Goal: Task Accomplishment & Management: Complete application form

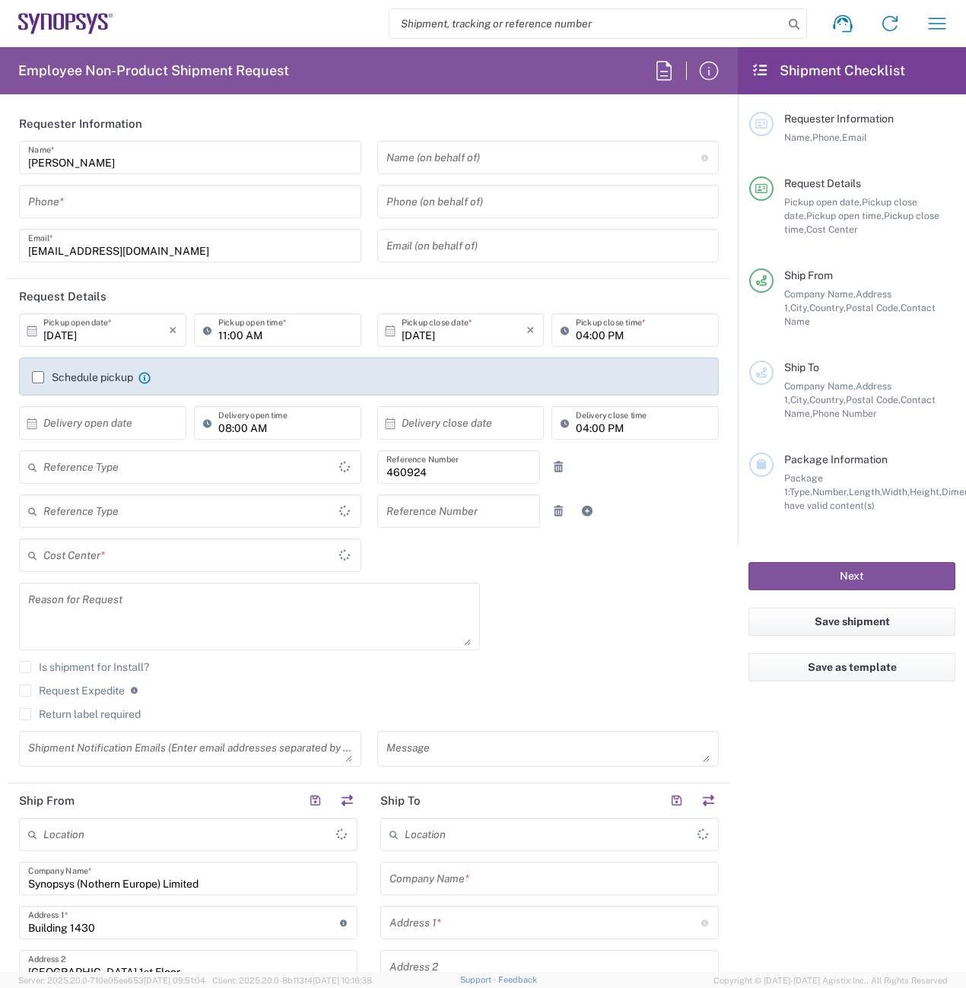
type input "Department"
type input "Delivered at Place"
type input "GB02, VG, SW, CAE 460924"
type input "United Kingdom"
type input "England"
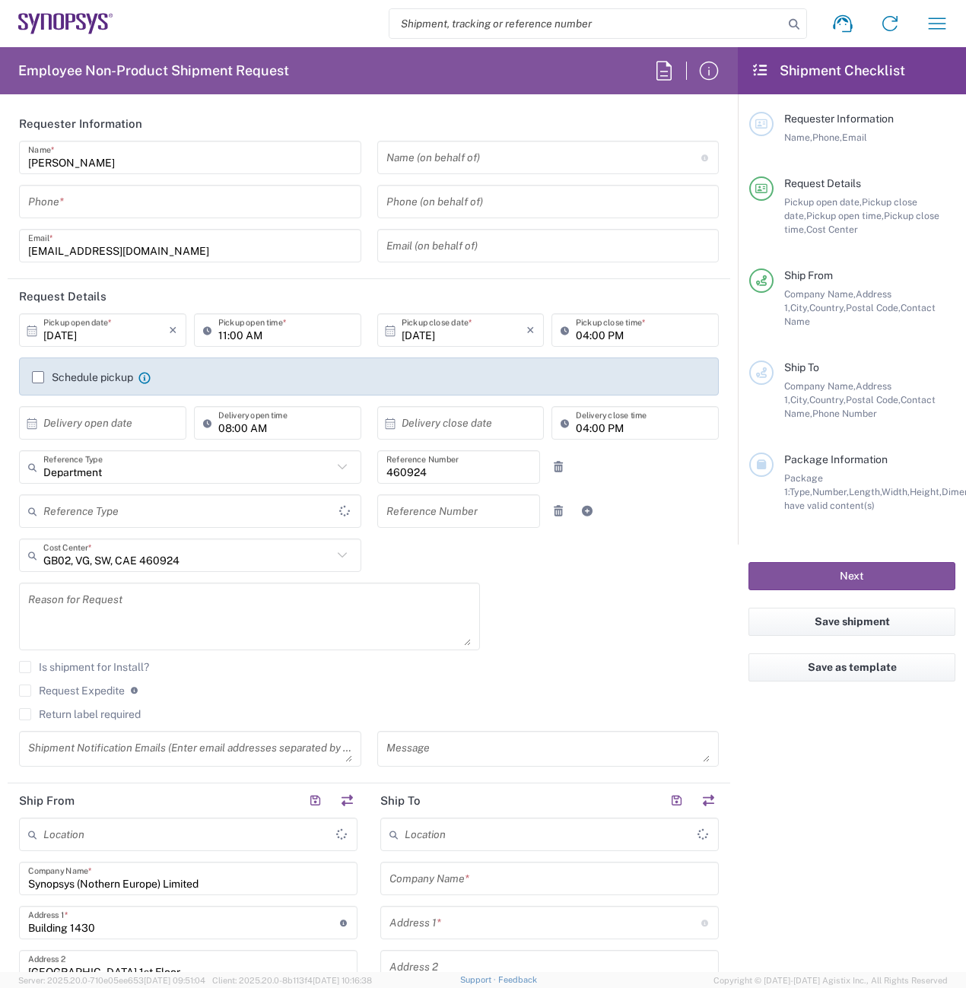
type input "United Kingdom"
type input "Theale GB33"
click at [201, 203] on input "tel" at bounding box center [190, 202] width 324 height 27
click at [199, 202] on input "tel" at bounding box center [190, 202] width 324 height 27
type input "o"
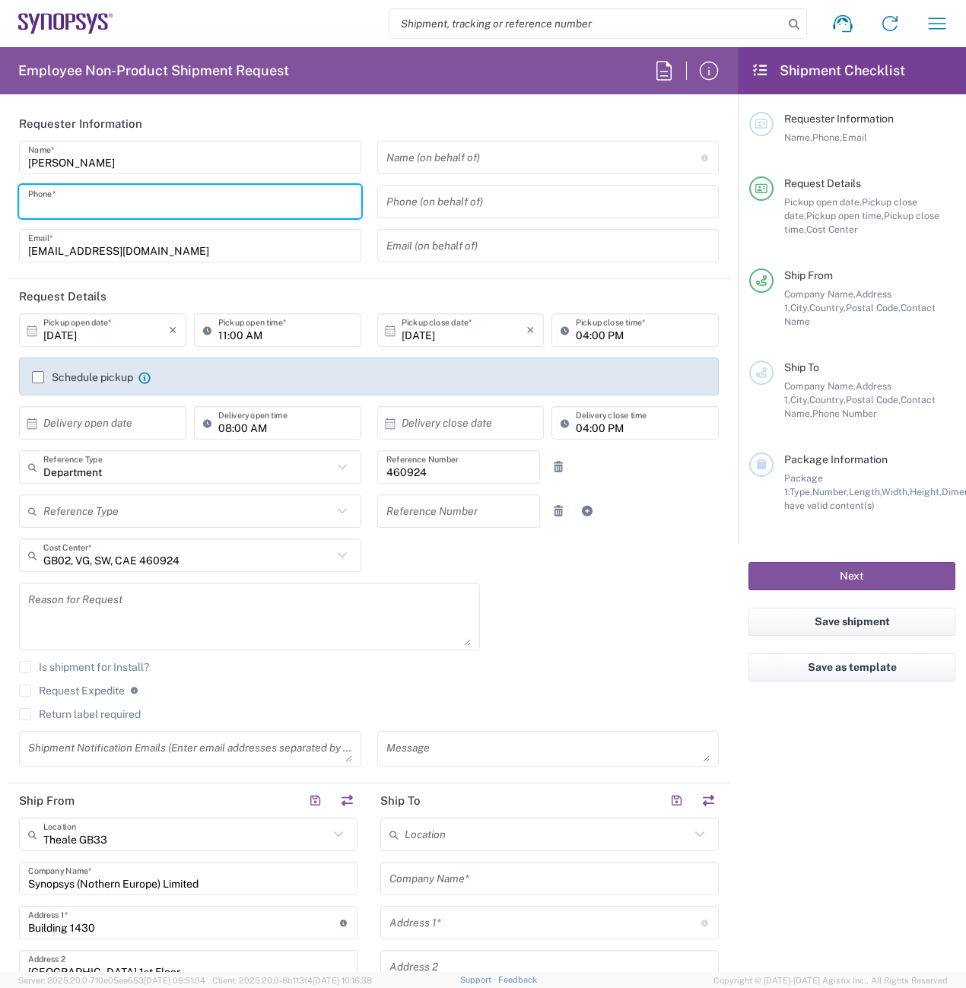
type input "0"
drag, startPoint x: 78, startPoint y: 195, endPoint x: 17, endPoint y: 189, distance: 61.1
click at [17, 189] on div "Angie Pashali Name * 0 Phone * pashali@synopsys.com Email *" at bounding box center [190, 207] width 358 height 132
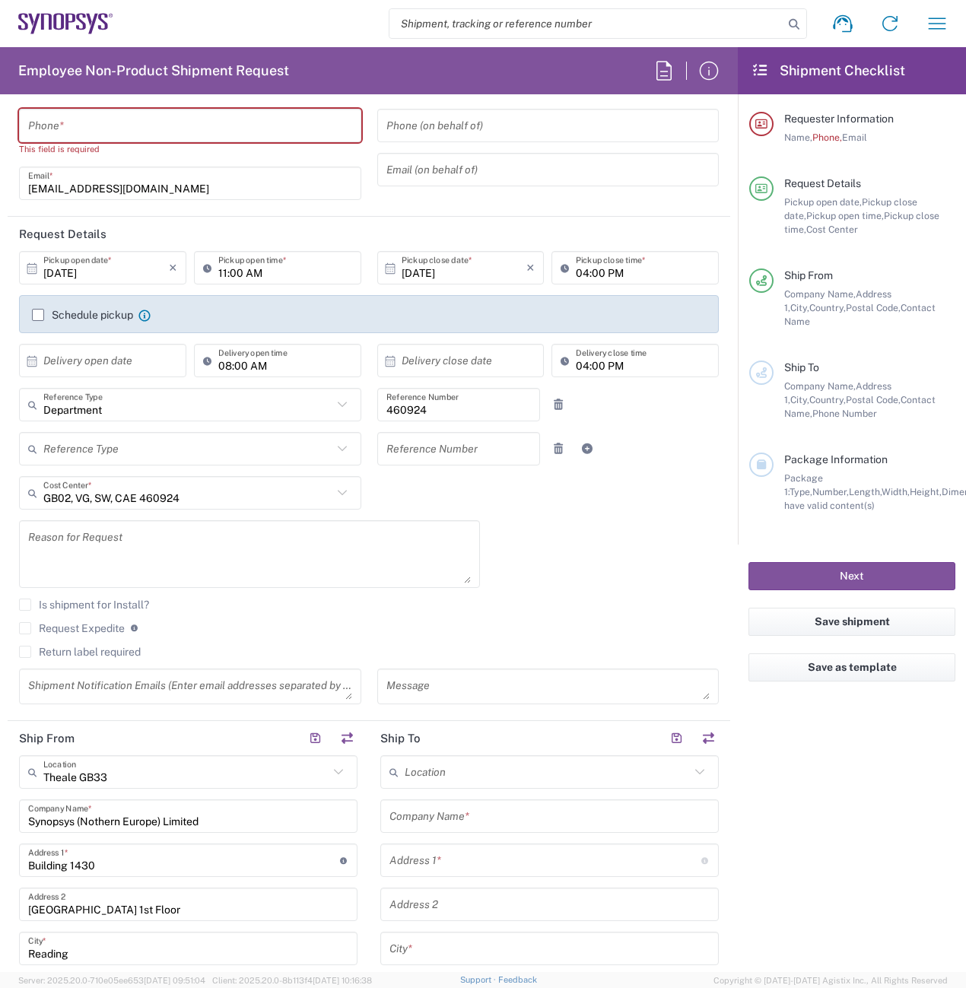
click at [34, 298] on div "Schedule pickup When scheduling a pickup please be sure to meet the following c…" at bounding box center [369, 314] width 700 height 38
click at [37, 314] on label "Schedule pickup" at bounding box center [82, 315] width 101 height 12
click at [38, 315] on input "Schedule pickup" at bounding box center [38, 315] width 0 height 0
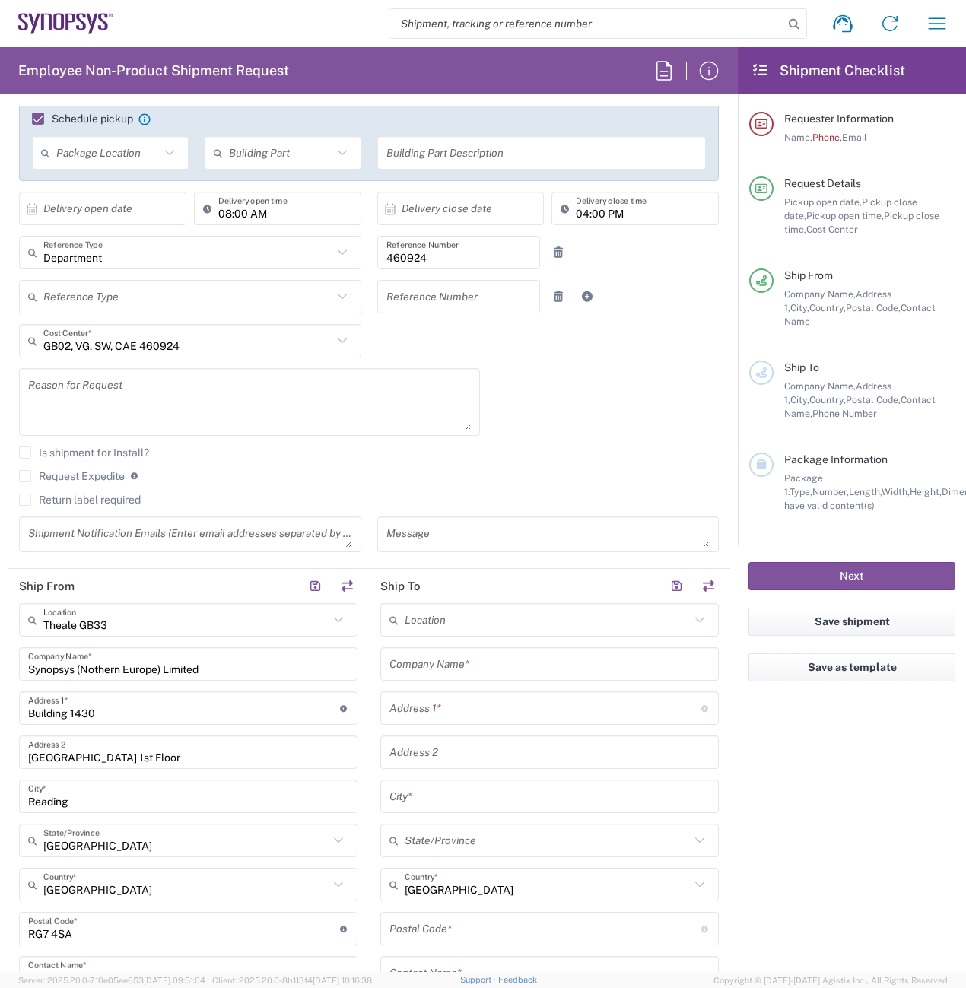
scroll to position [304, 0]
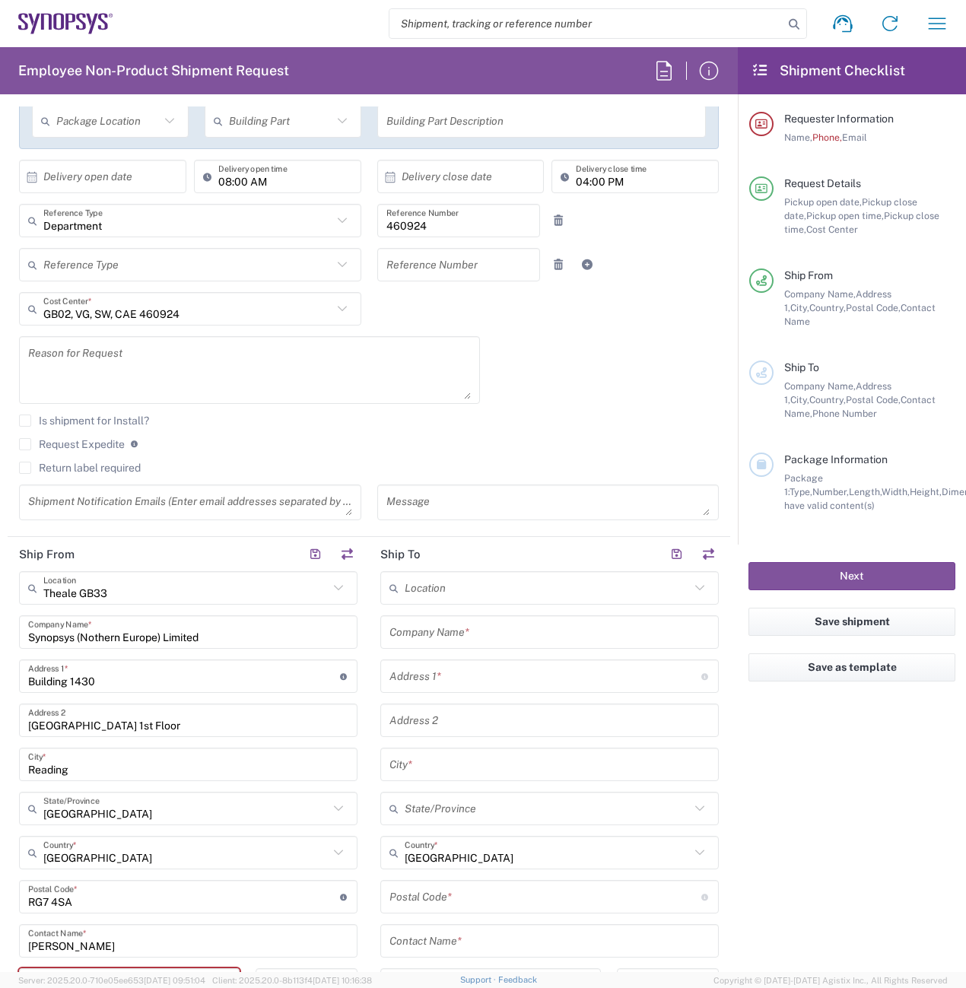
click at [455, 628] on input "text" at bounding box center [550, 632] width 320 height 27
paste input "Richard White"
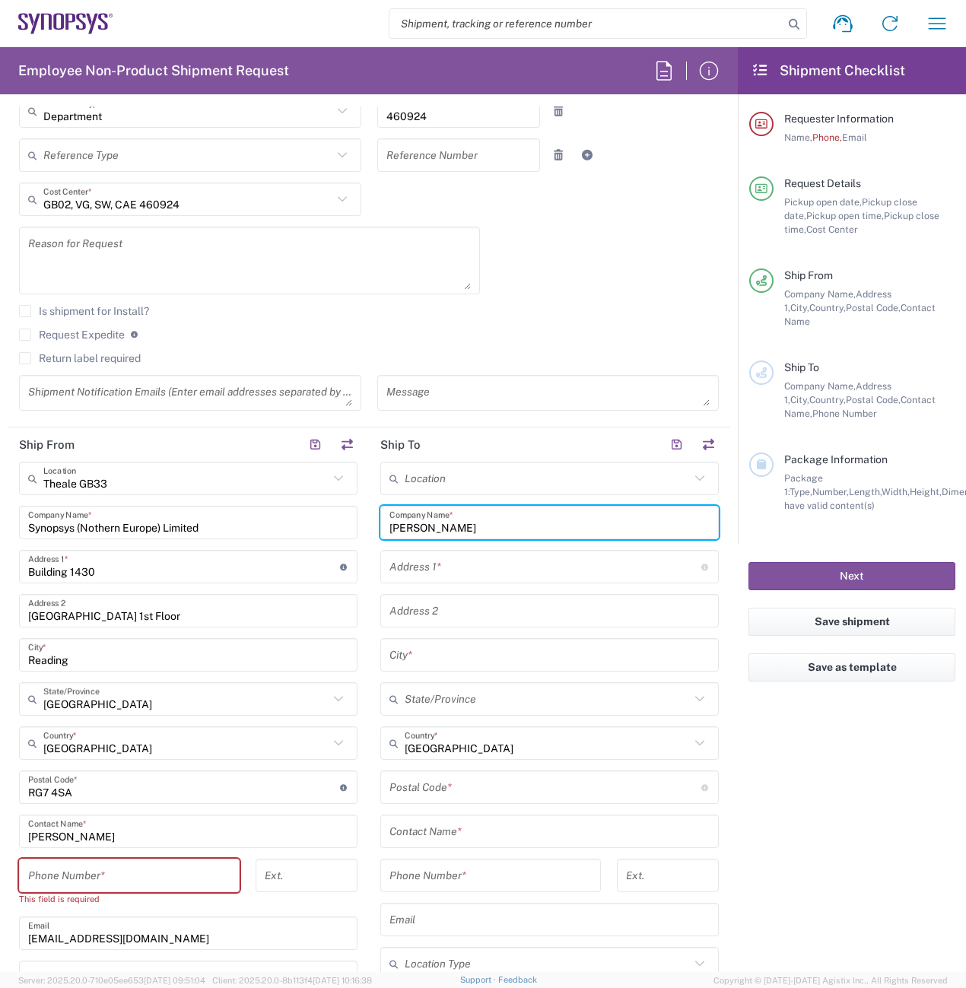
scroll to position [457, 0]
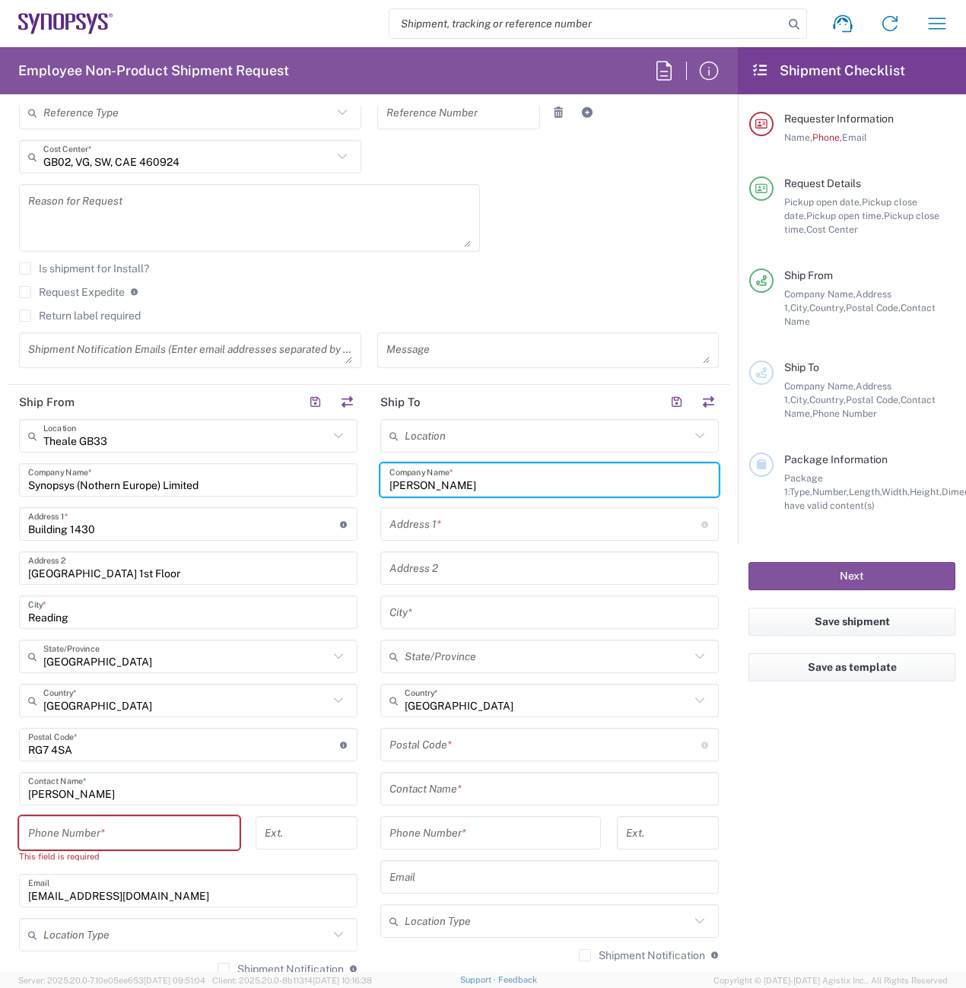
type input "Richard White"
click at [415, 535] on input "text" at bounding box center [546, 524] width 312 height 27
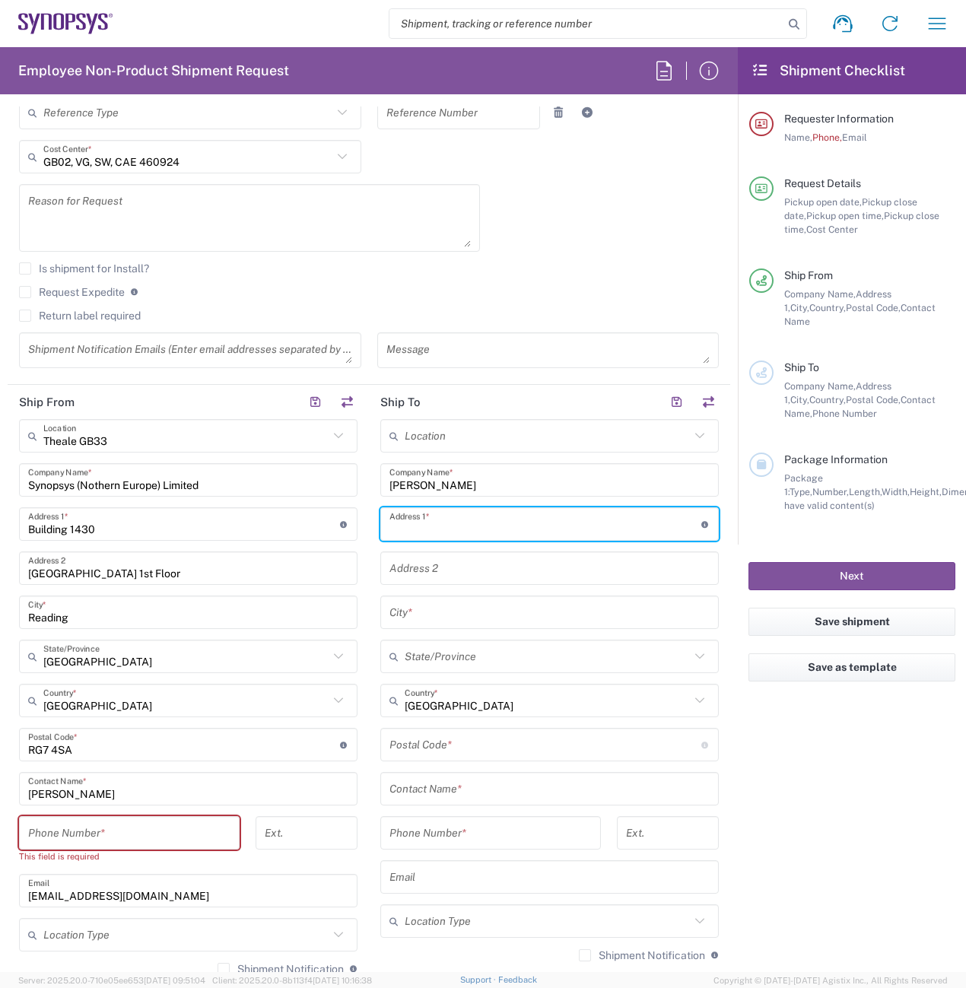
paste input "39 Park en Venton, Mullion, Cornwall."
click at [590, 526] on input "39 Park en Venton, Mullion, Cornwall." at bounding box center [546, 524] width 312 height 27
drag, startPoint x: 571, startPoint y: 523, endPoint x: 479, endPoint y: 527, distance: 91.4
click at [479, 527] on input "39 Park en Venton, Mullion, Cornwall." at bounding box center [546, 524] width 312 height 27
type input "39 Park en Venton,"
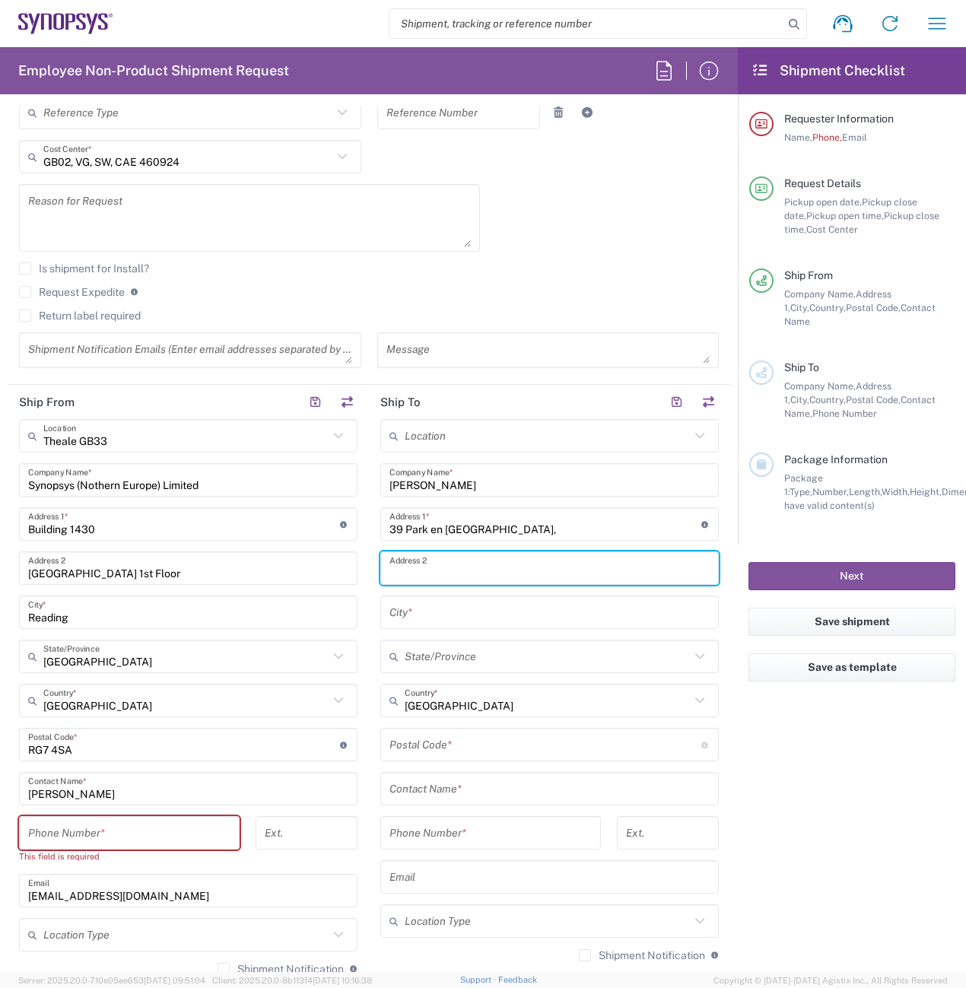
click at [422, 567] on input "text" at bounding box center [550, 568] width 320 height 27
paste input "Mullion, Cornwall."
type input "Mullion, Cornwall."
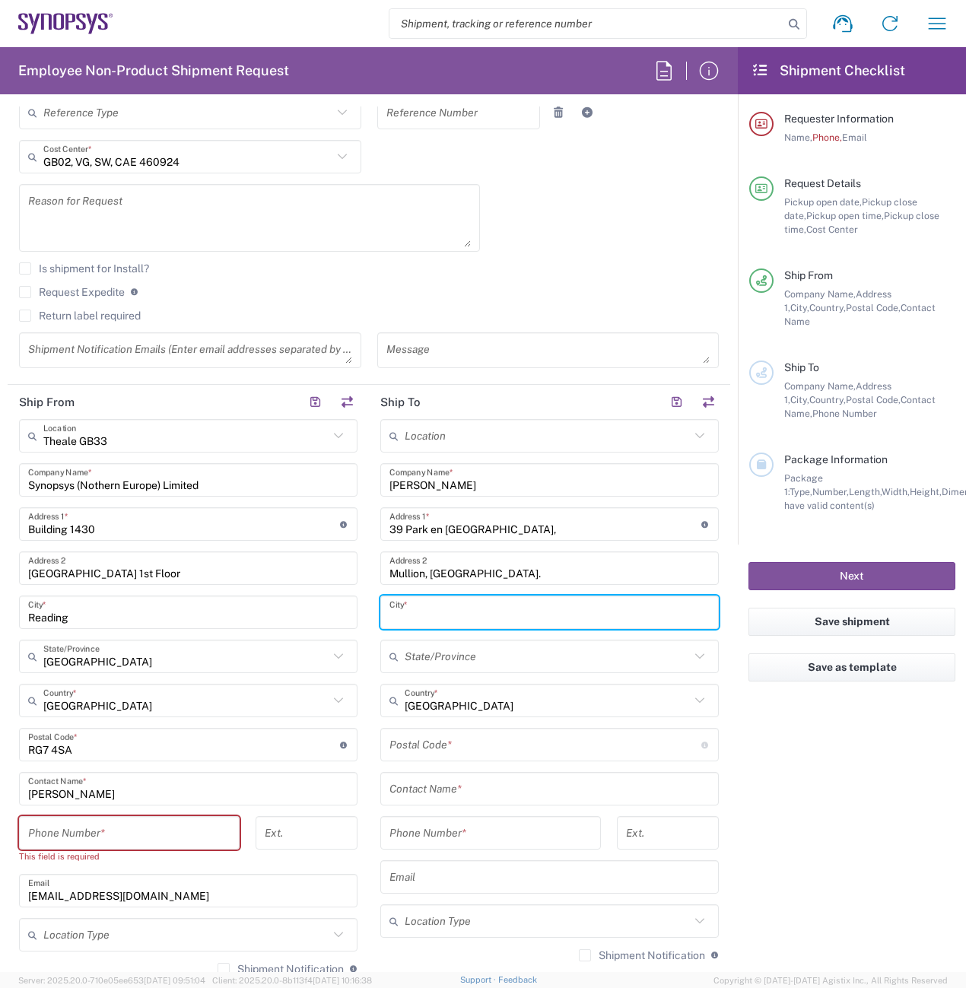
click at [441, 608] on input "text" at bounding box center [550, 613] width 320 height 27
paste input "Mullion, Cornwall."
click at [502, 625] on input "Mullion, Cornwall." at bounding box center [550, 613] width 320 height 27
type input "Mullion, Cornwall"
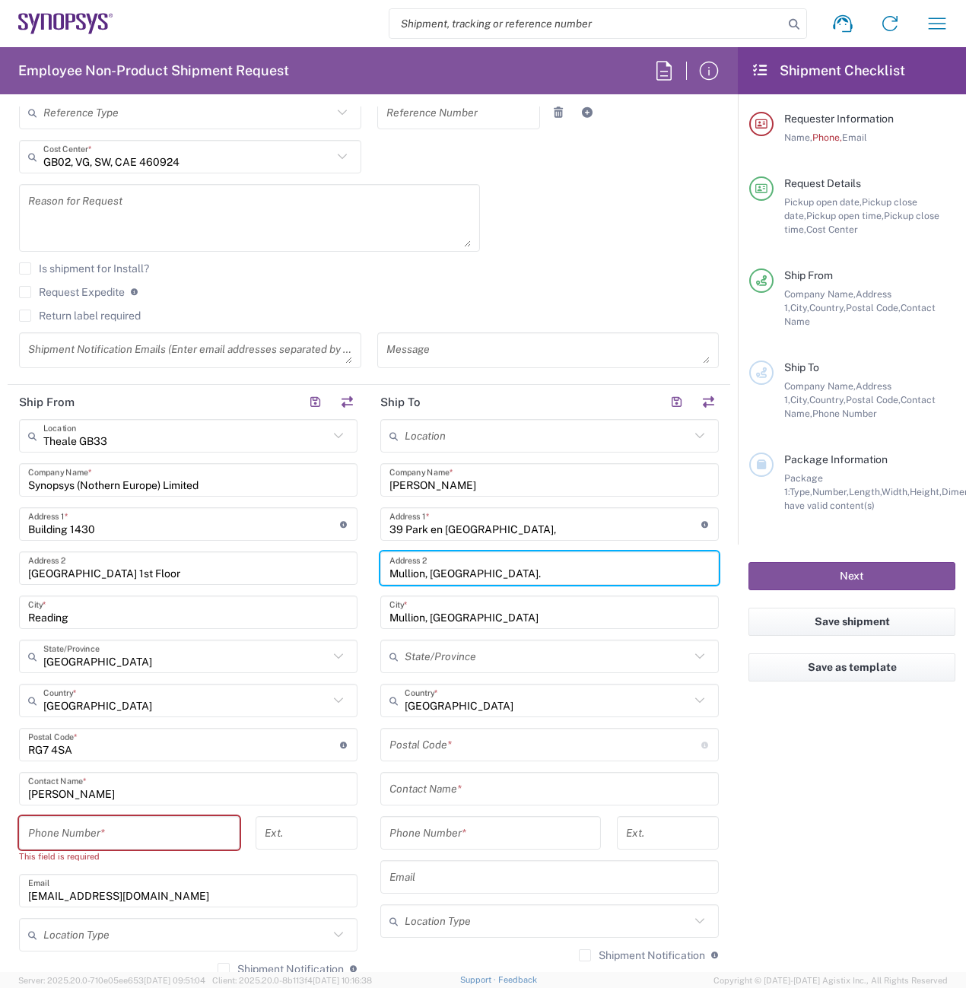
drag, startPoint x: 477, startPoint y: 574, endPoint x: 374, endPoint y: 577, distance: 102.8
click at [380, 577] on div "Mullion, Cornwall. Address 2" at bounding box center [549, 568] width 339 height 33
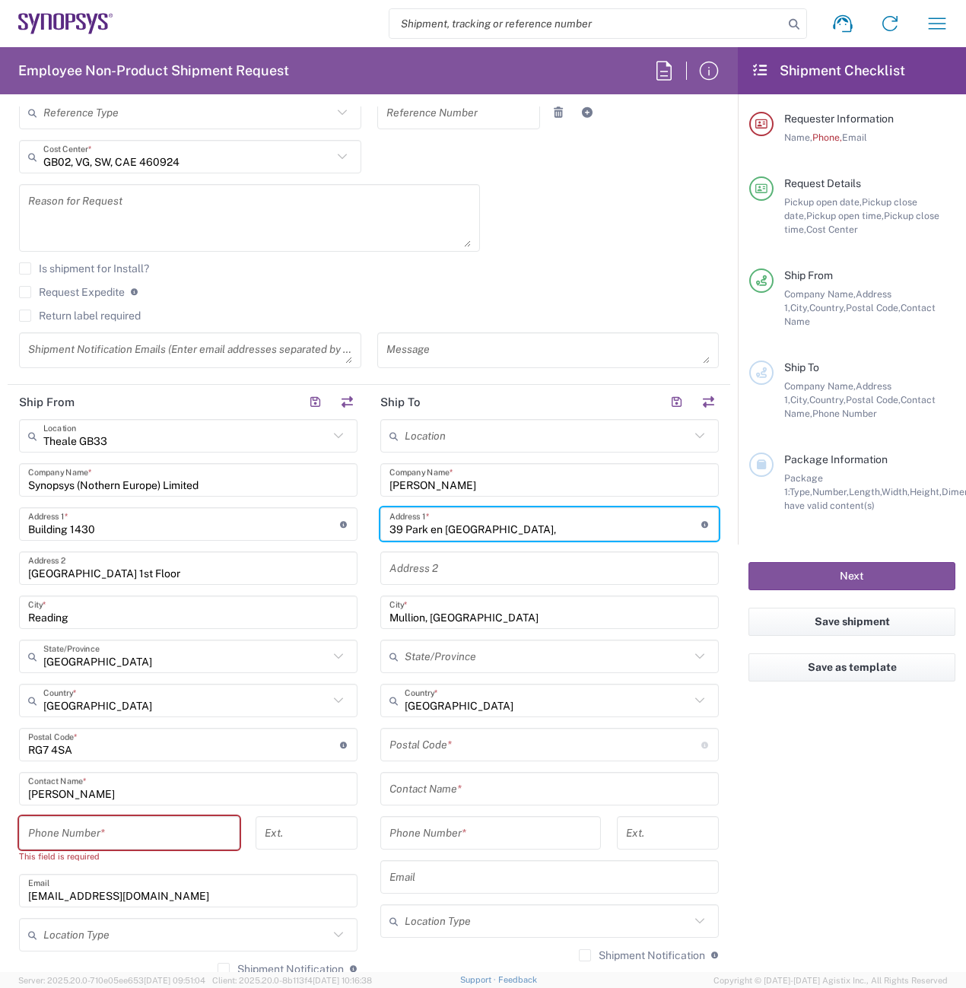
click at [506, 532] on input "39 Park en Venton," at bounding box center [546, 524] width 312 height 27
paste input "Mullion, Cornwall."
type input "39 Park en Venton, Mullion, Cornwall."
click at [453, 751] on input "undefined" at bounding box center [546, 745] width 312 height 27
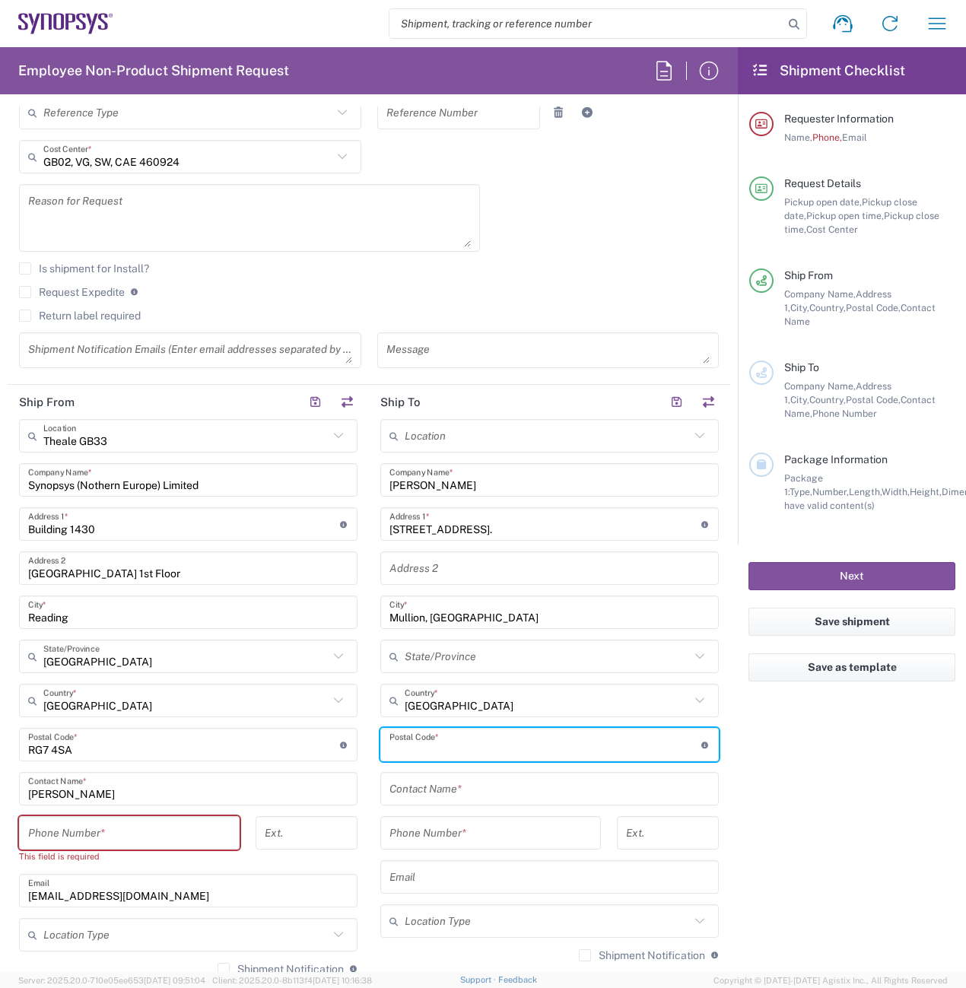
paste input "TR12 7JH"
type input "TR12 7JH"
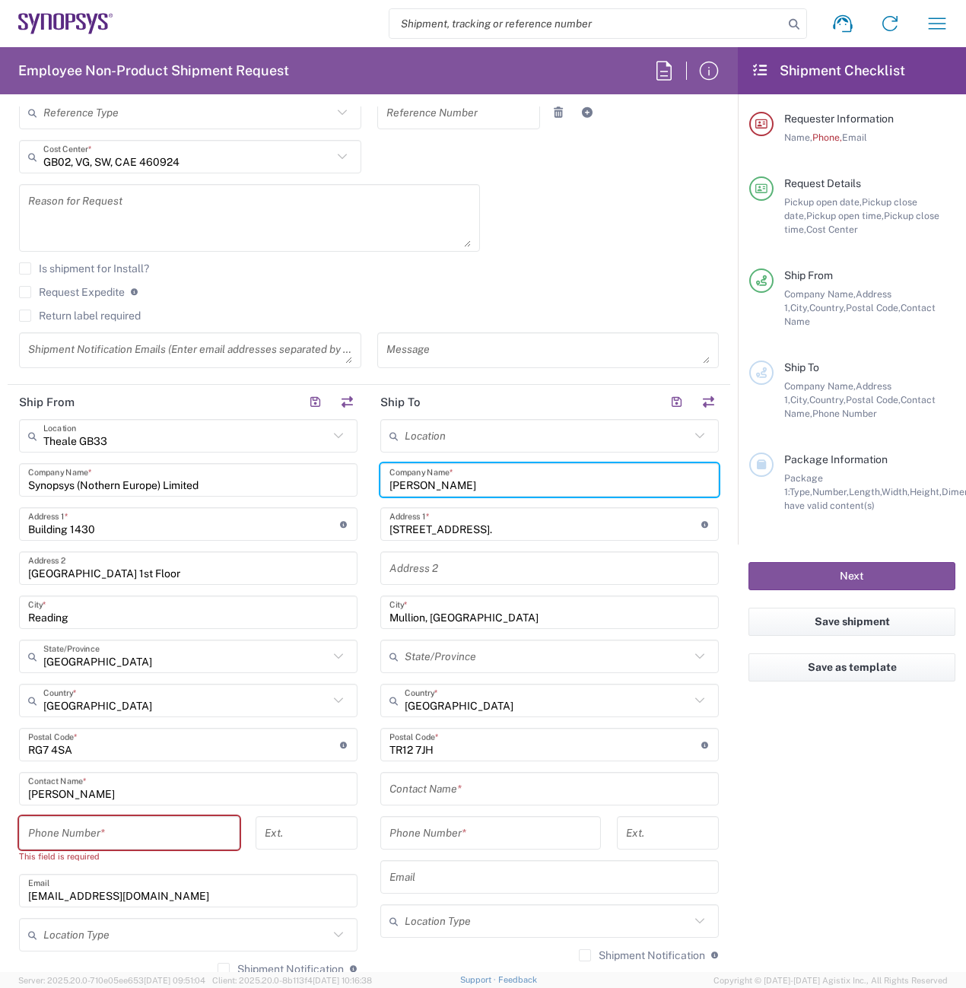
drag, startPoint x: 463, startPoint y: 485, endPoint x: 373, endPoint y: 481, distance: 90.6
click at [373, 481] on main "Location Aachen DE04 Agrate Brianza IT01 Aschheim DE02 Atlanta US60 Austin US26…" at bounding box center [549, 738] width 361 height 639
click at [439, 793] on input "text" at bounding box center [550, 789] width 320 height 27
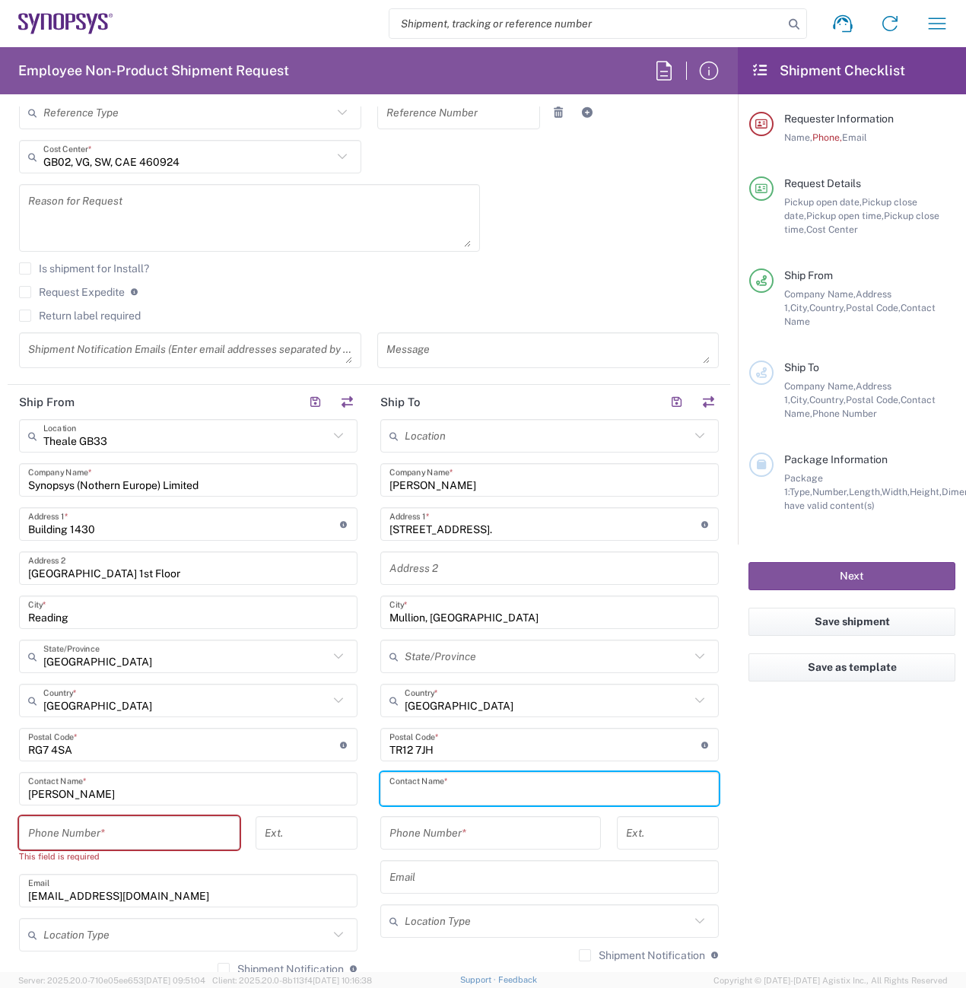
paste input "Richard White"
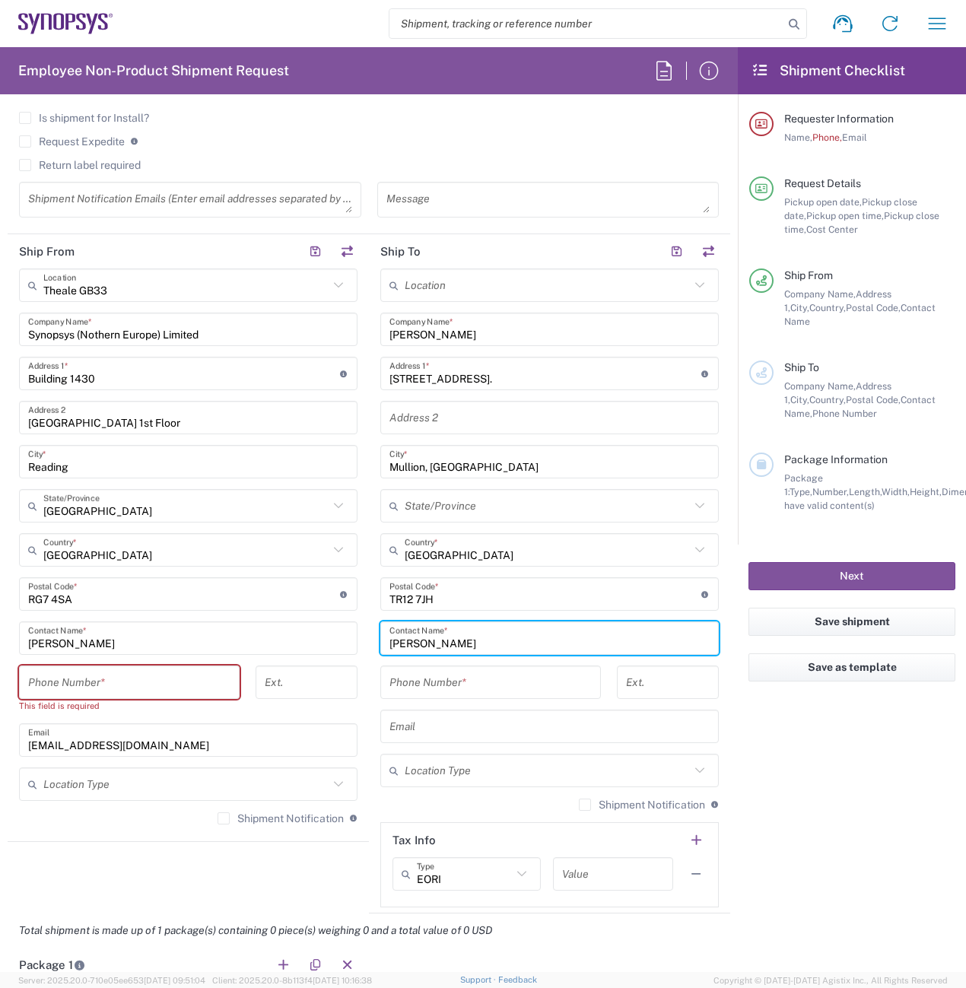
scroll to position [609, 0]
type input "Richard White"
click at [109, 676] on input "tel" at bounding box center [129, 681] width 202 height 27
paste input "00441182349555"
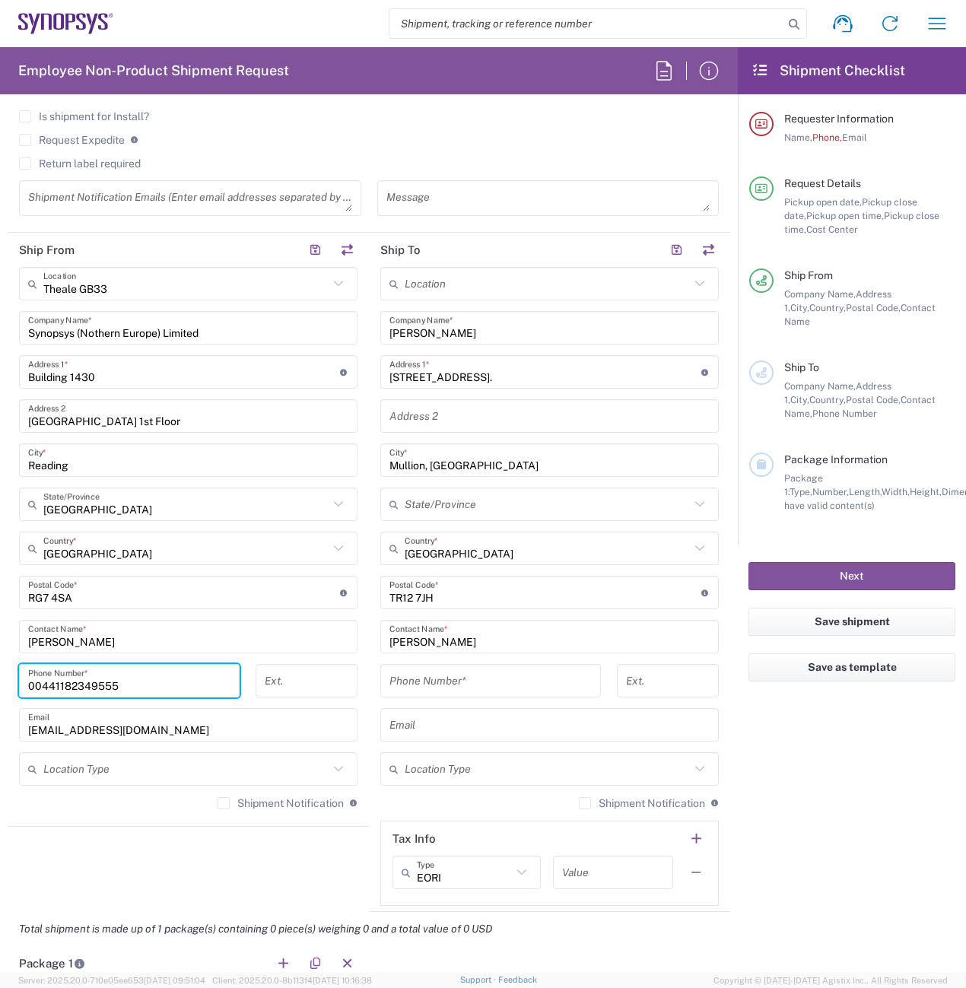
type input "00441182349555"
click at [432, 682] on input "tel" at bounding box center [491, 681] width 202 height 27
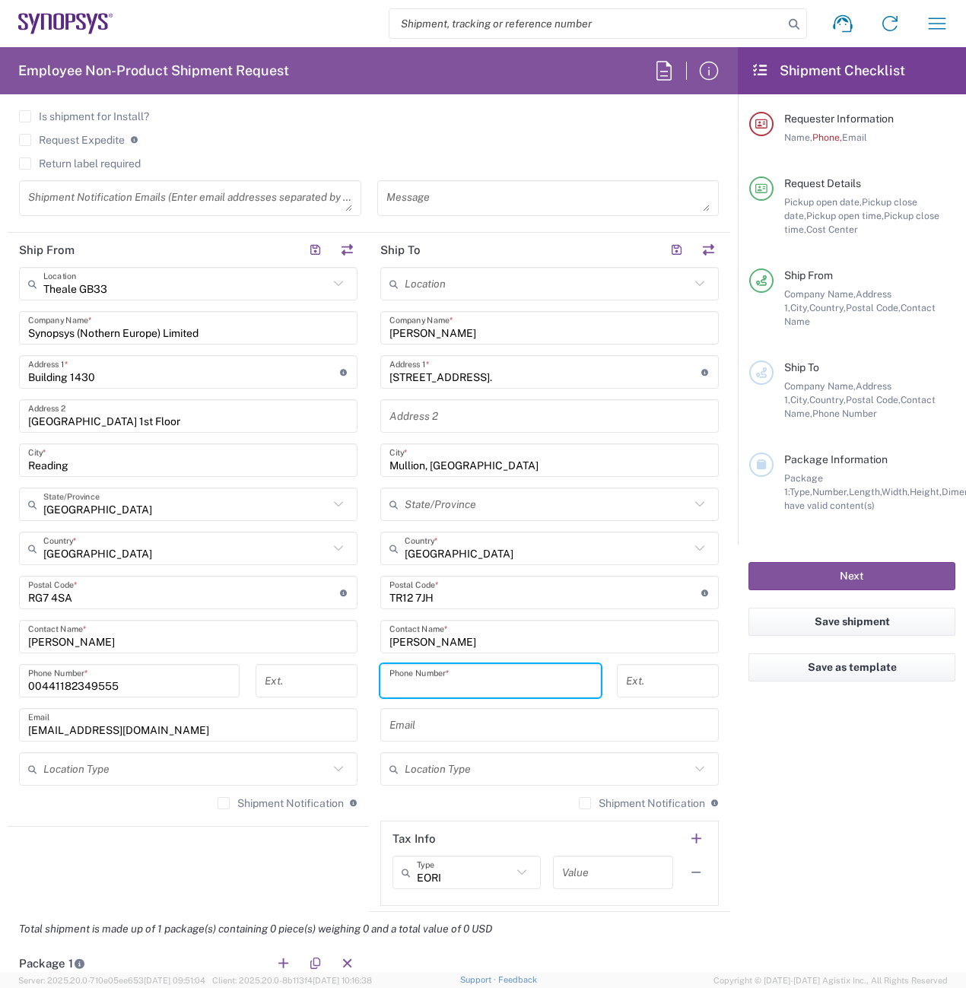
paste input "00441182349555"
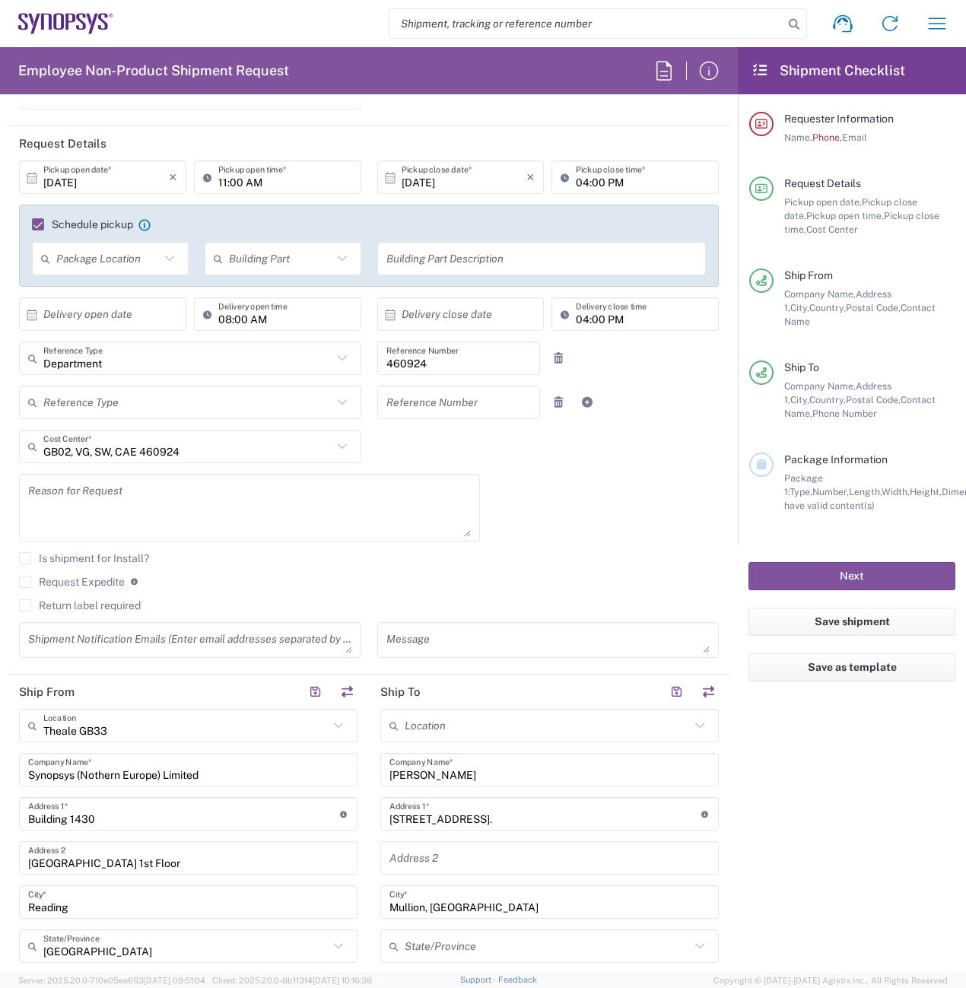
scroll to position [0, 0]
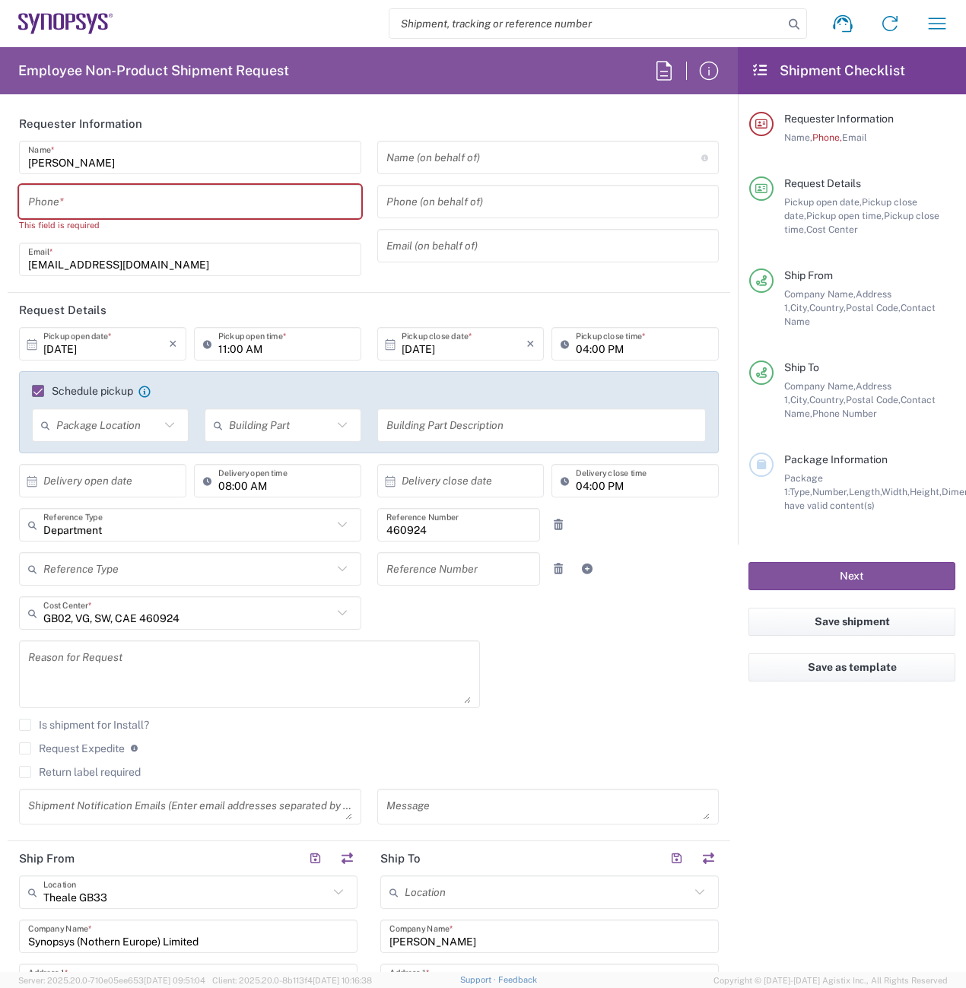
type input "00441182349555"
click at [86, 201] on input "tel" at bounding box center [190, 202] width 324 height 27
paste input "00441182349555"
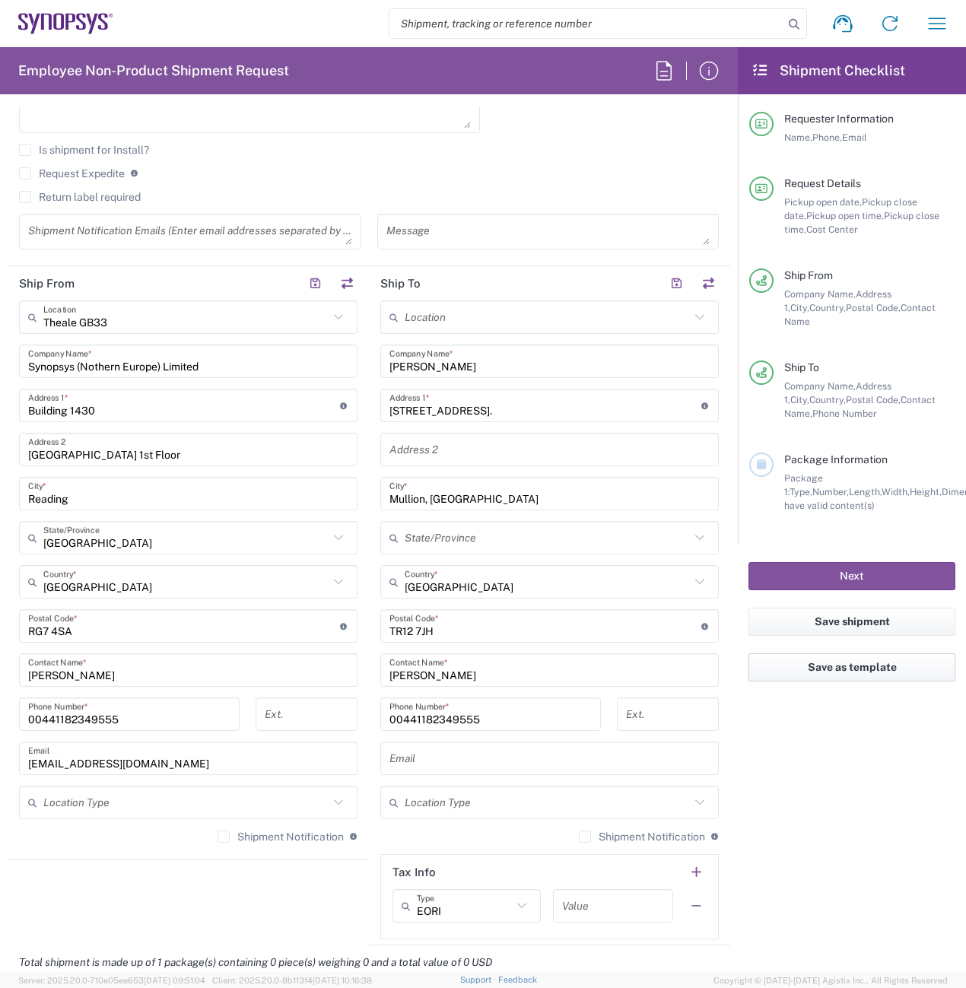
scroll to position [533, 0]
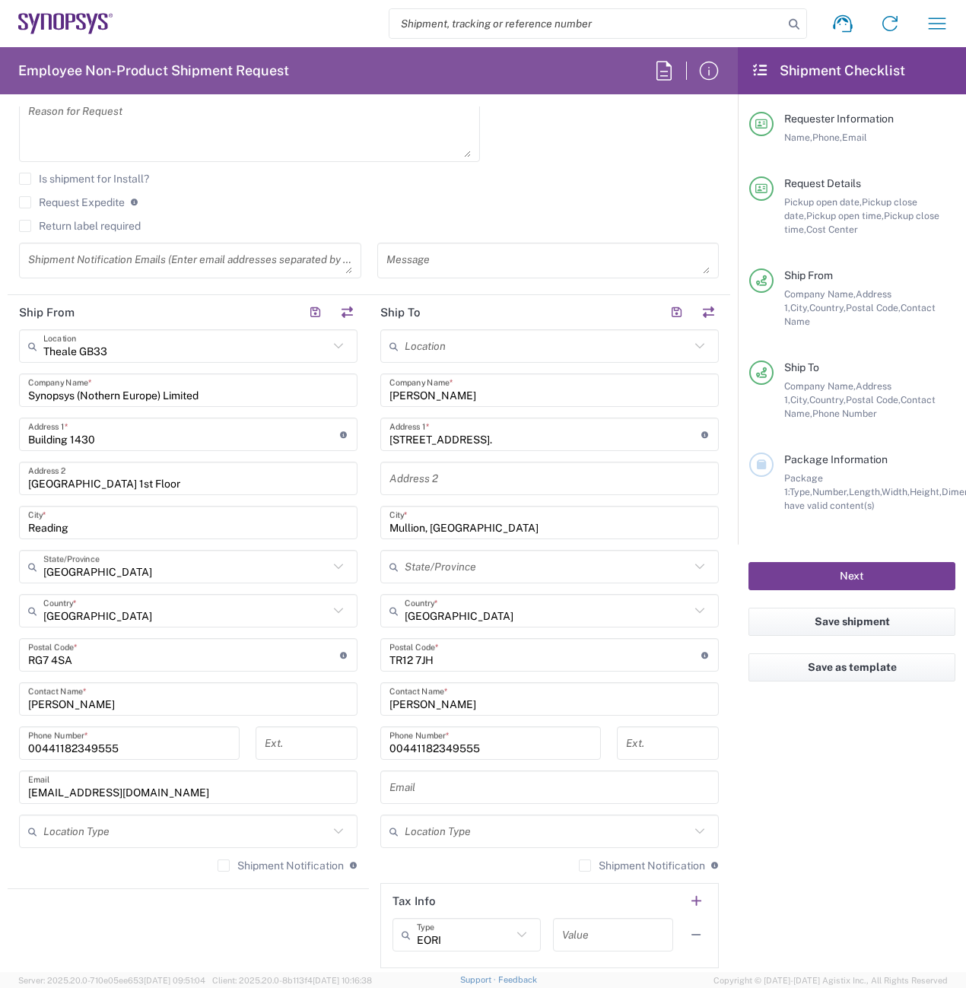
type input "00441182349555"
click at [853, 562] on button "Next" at bounding box center [852, 576] width 207 height 28
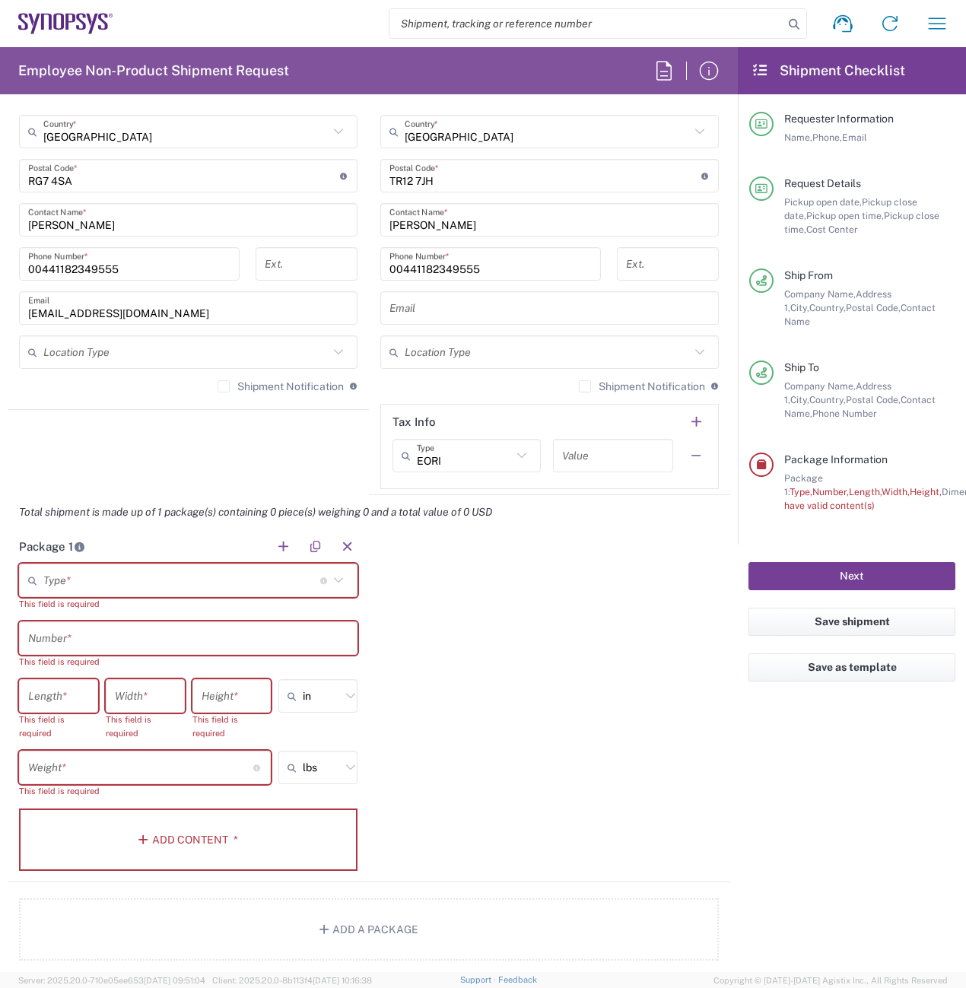
scroll to position [1293, 0]
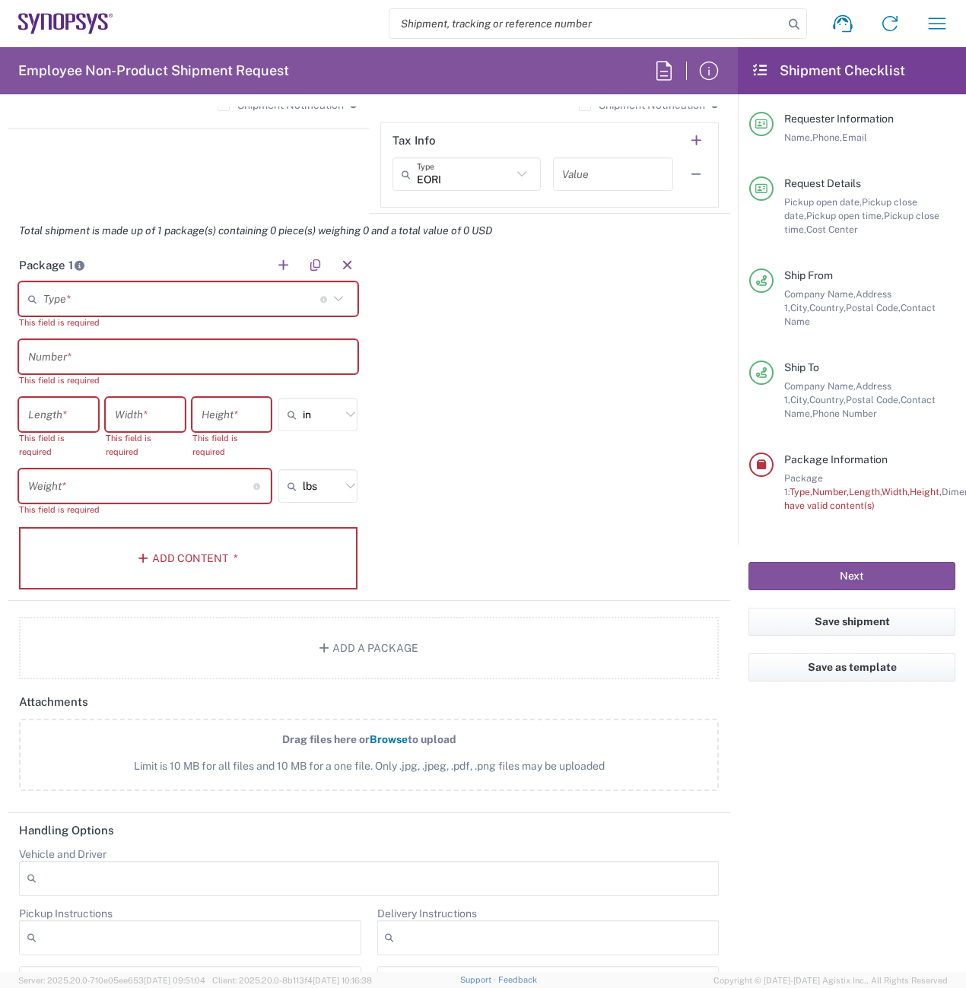
click at [130, 291] on input "text" at bounding box center [181, 299] width 277 height 27
type input "sma"
click at [172, 318] on div "This field is required" at bounding box center [188, 323] width 339 height 14
click at [171, 328] on div "This field is required" at bounding box center [188, 323] width 339 height 14
click at [111, 285] on div "Type * Material used to package goods" at bounding box center [188, 298] width 339 height 33
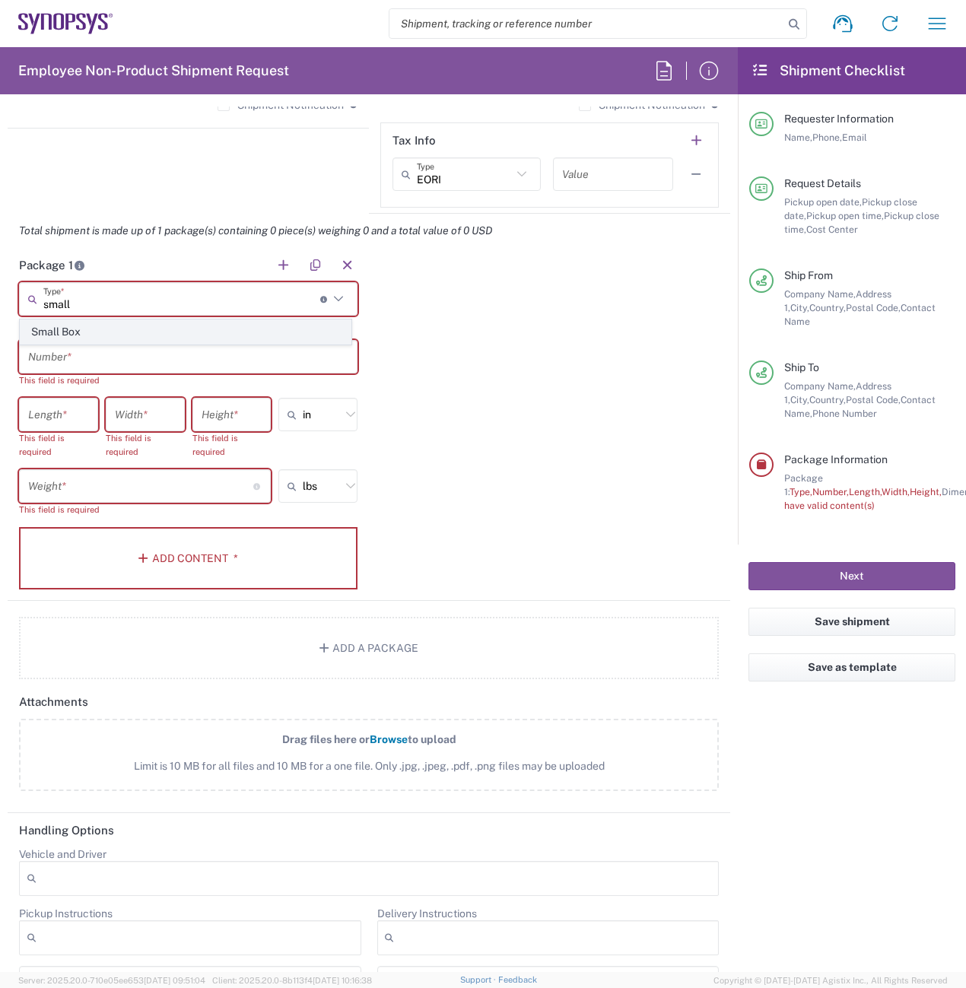
click at [117, 327] on span "Small Box" at bounding box center [186, 332] width 330 height 24
type input "Small Box"
type input "12.25"
type input "11"
type input "1.5"
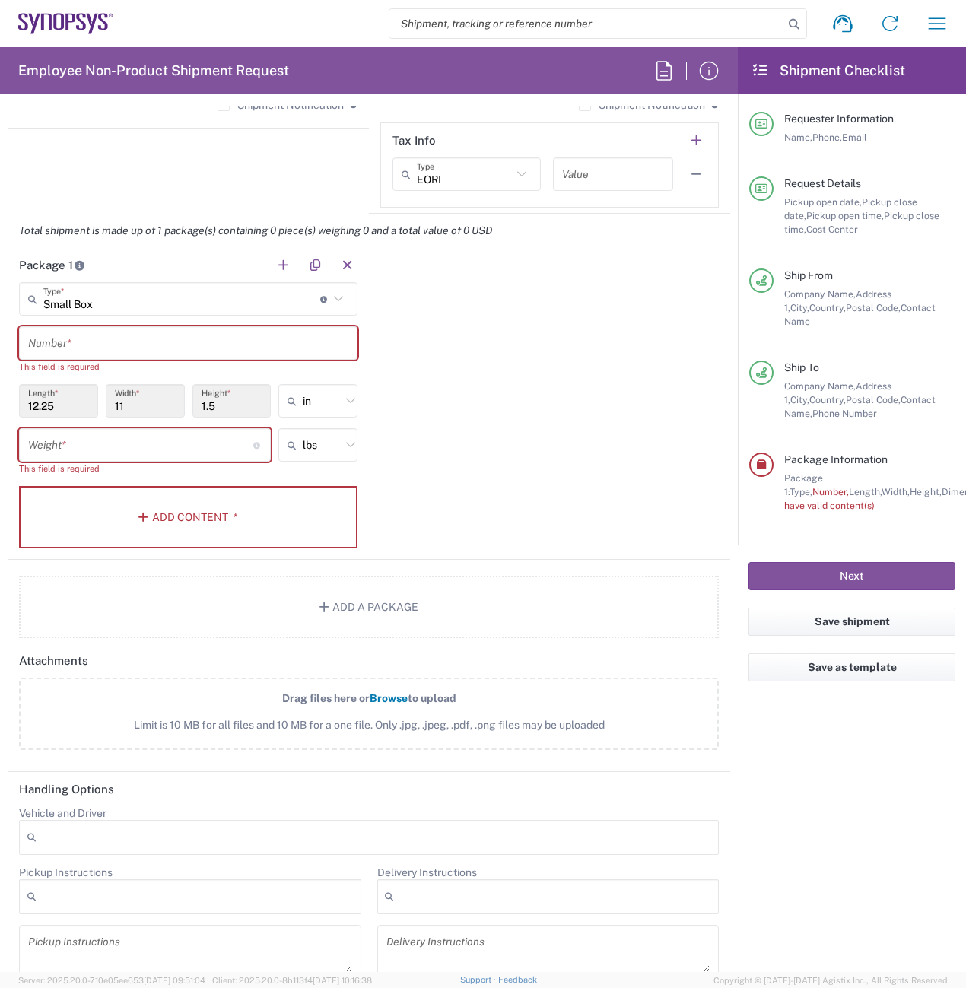
click at [91, 352] on input "text" at bounding box center [188, 343] width 320 height 27
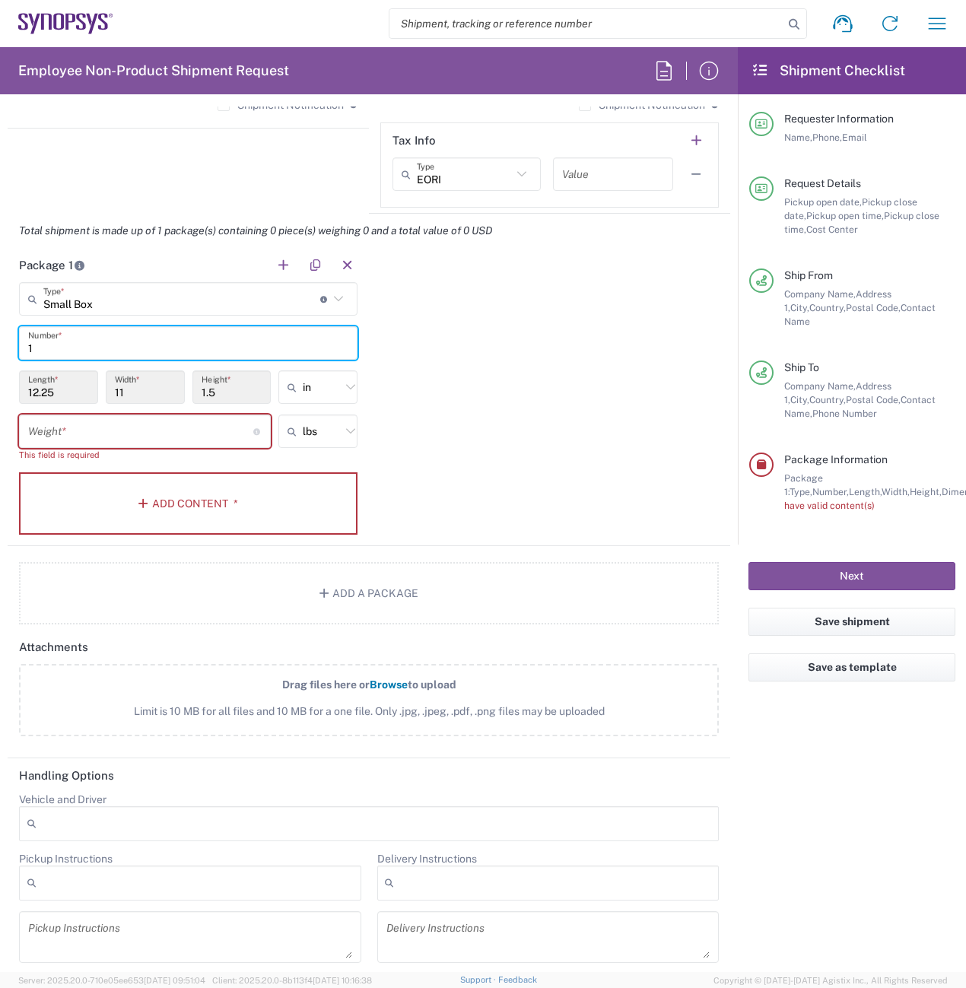
type input "1"
click at [349, 440] on icon at bounding box center [351, 432] width 20 height 20
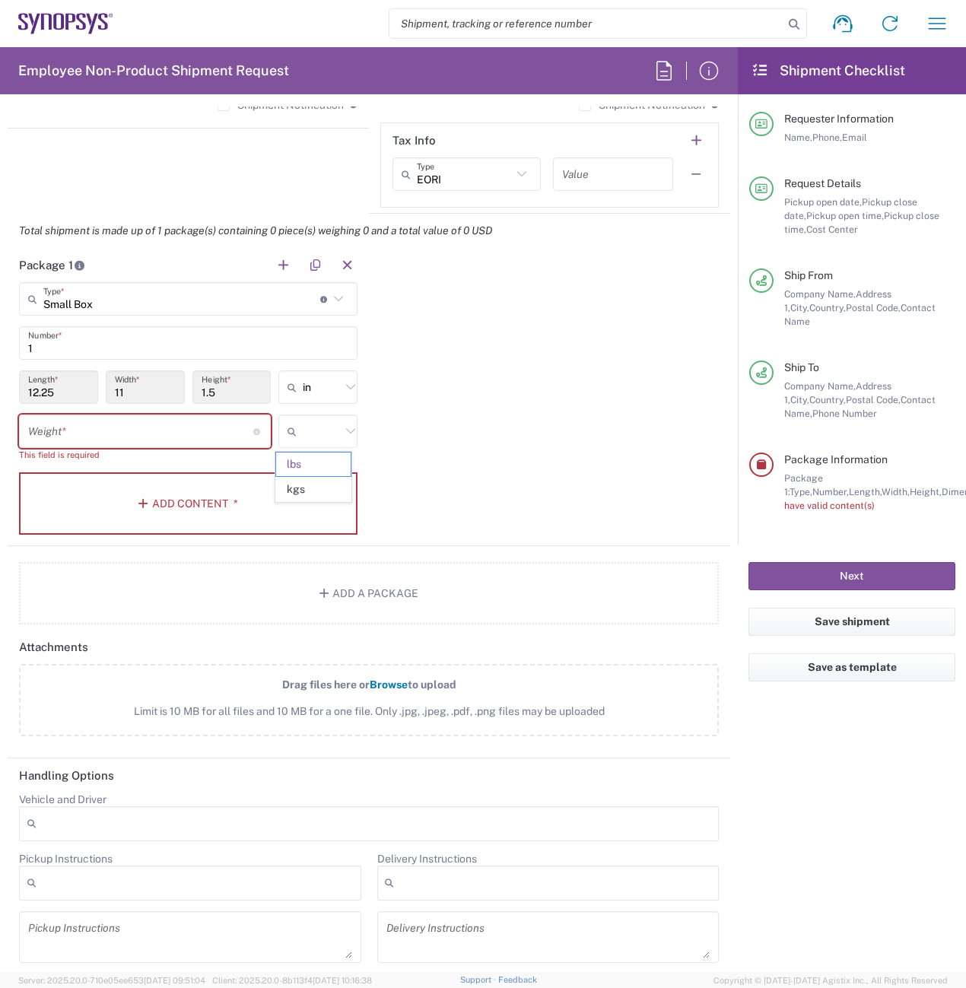
drag, startPoint x: 348, startPoint y: 390, endPoint x: 340, endPoint y: 390, distance: 7.6
click at [346, 390] on icon at bounding box center [351, 387] width 20 height 20
type input "lbs"
click at [316, 447] on span "cm" at bounding box center [313, 446] width 75 height 24
type input "31.12"
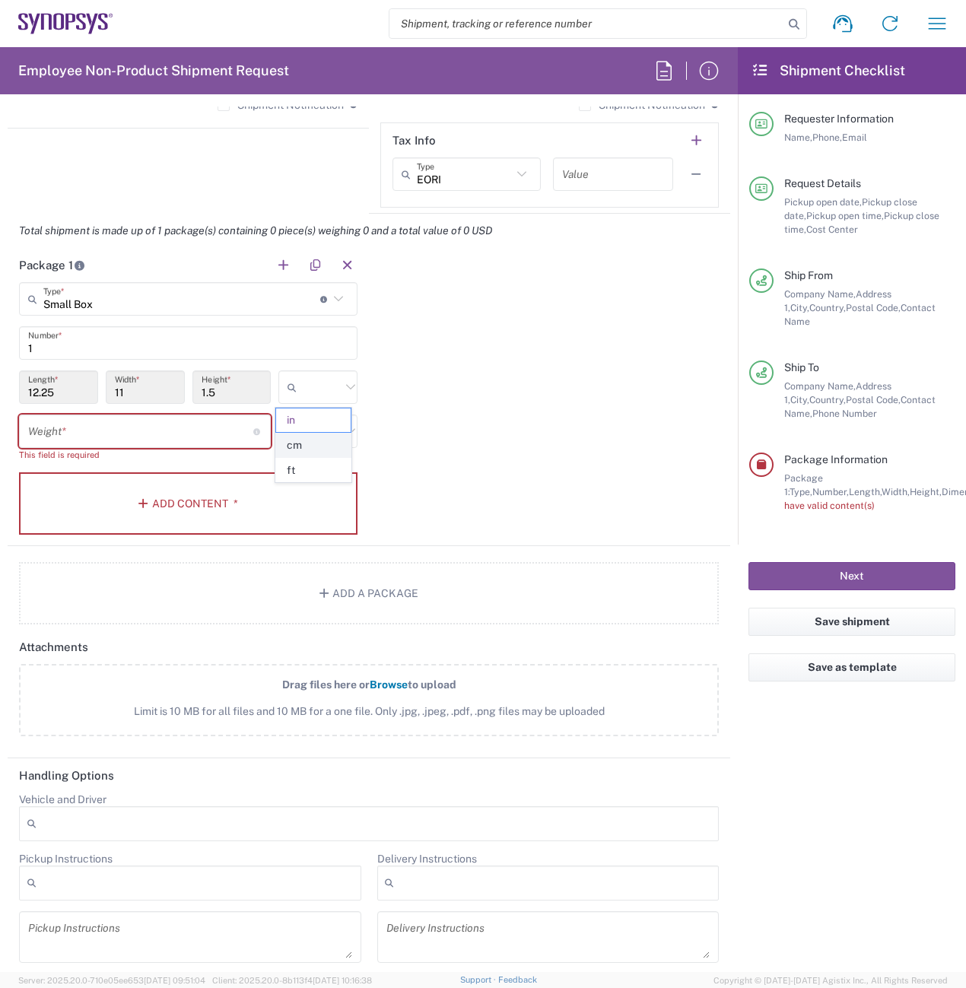
type input "27.94"
type input "3.81"
type input "cm"
click at [341, 436] on icon at bounding box center [351, 432] width 20 height 20
click at [328, 480] on span "kgs" at bounding box center [313, 490] width 75 height 24
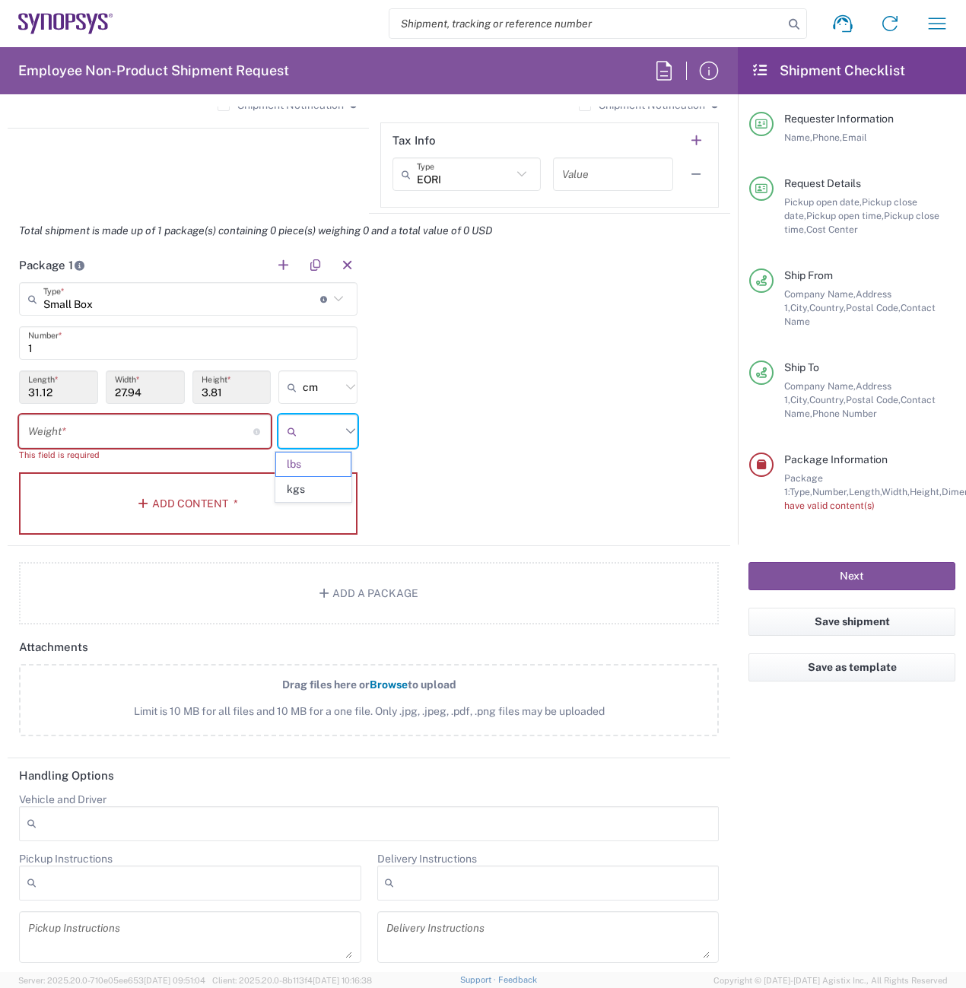
type input "kgs"
click at [62, 436] on input "number" at bounding box center [140, 431] width 225 height 27
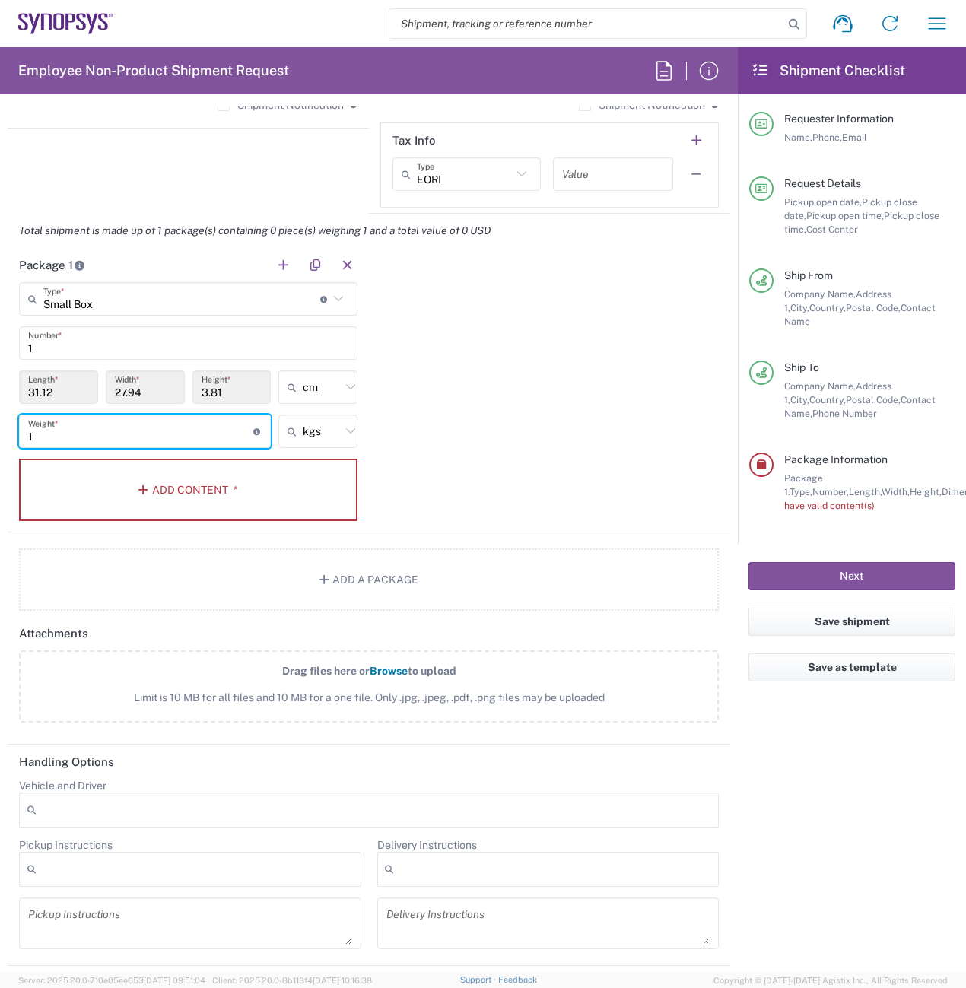
type input "1"
drag, startPoint x: 61, startPoint y: 393, endPoint x: 3, endPoint y: 388, distance: 58.0
click at [3, 388] on form "Requester Information Angie Pashali Name * 00441182349555 Phone * pashali@synop…" at bounding box center [369, 540] width 738 height 866
drag, startPoint x: 3, startPoint y: 388, endPoint x: 57, endPoint y: 394, distance: 54.4
click at [57, 394] on input "31.12" at bounding box center [58, 387] width 61 height 27
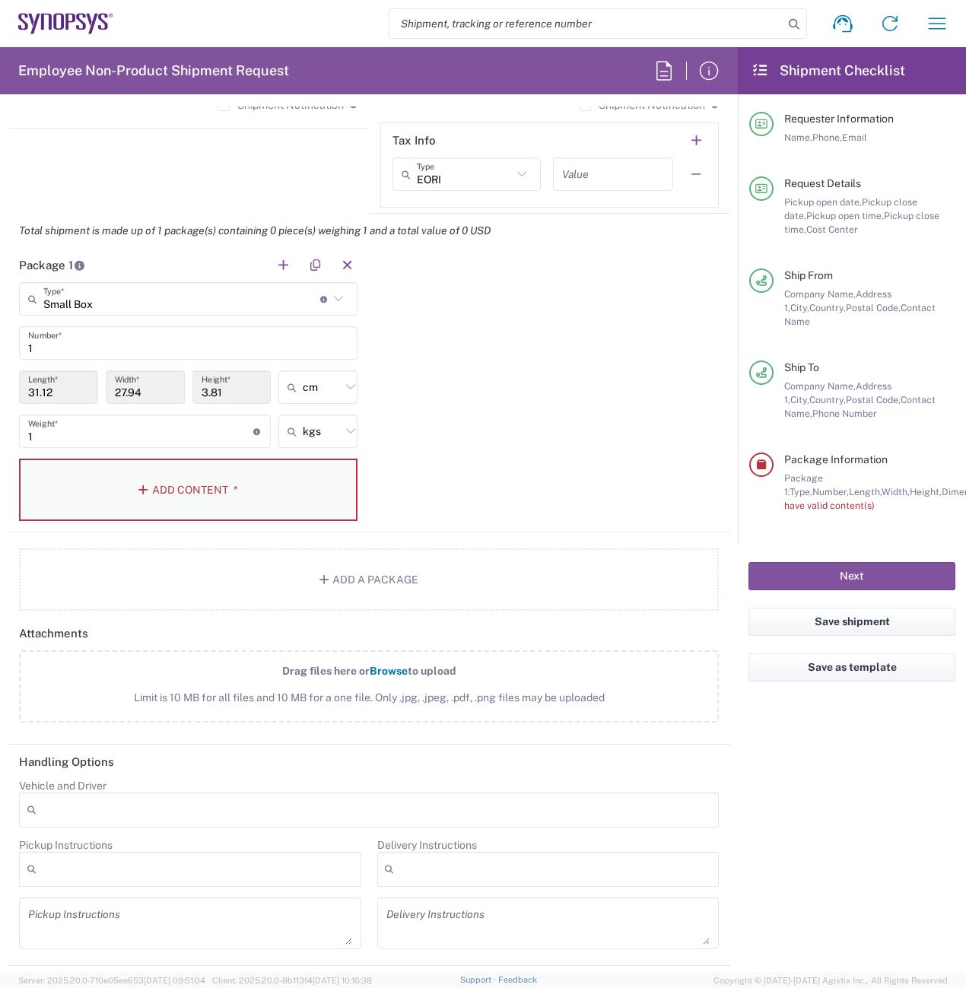
click at [197, 488] on button "Add Content *" at bounding box center [188, 490] width 339 height 62
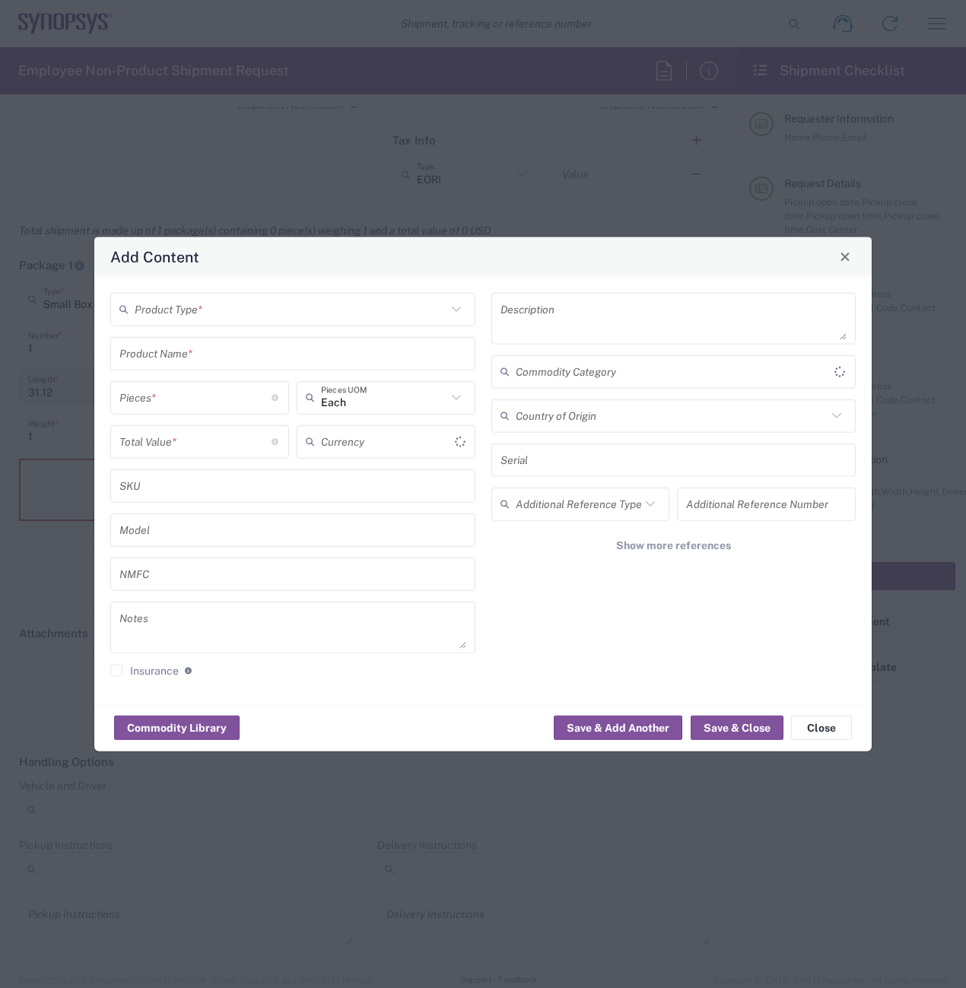
type input "US Dollar"
drag, startPoint x: 209, startPoint y: 314, endPoint x: 212, endPoint y: 307, distance: 7.9
click at [212, 307] on input "text" at bounding box center [291, 309] width 312 height 27
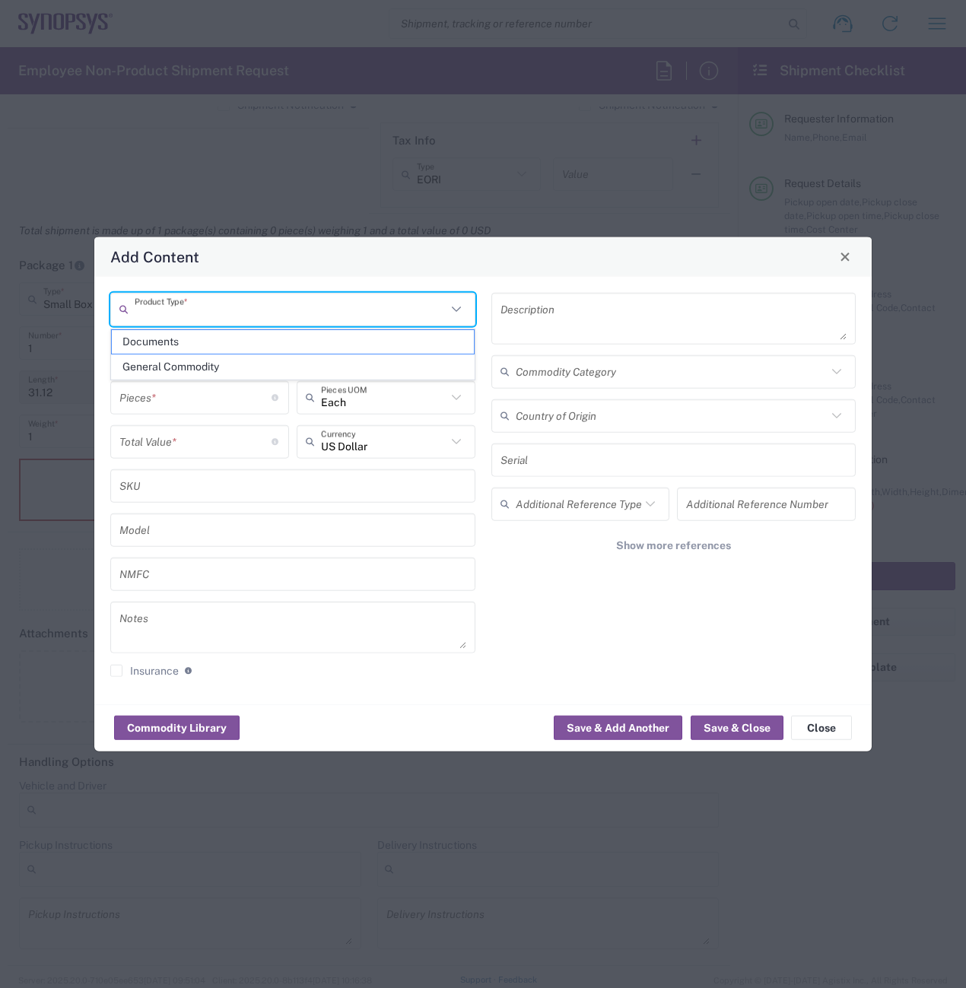
click at [223, 364] on span "General Commodity" at bounding box center [293, 367] width 362 height 24
type input "General Commodity"
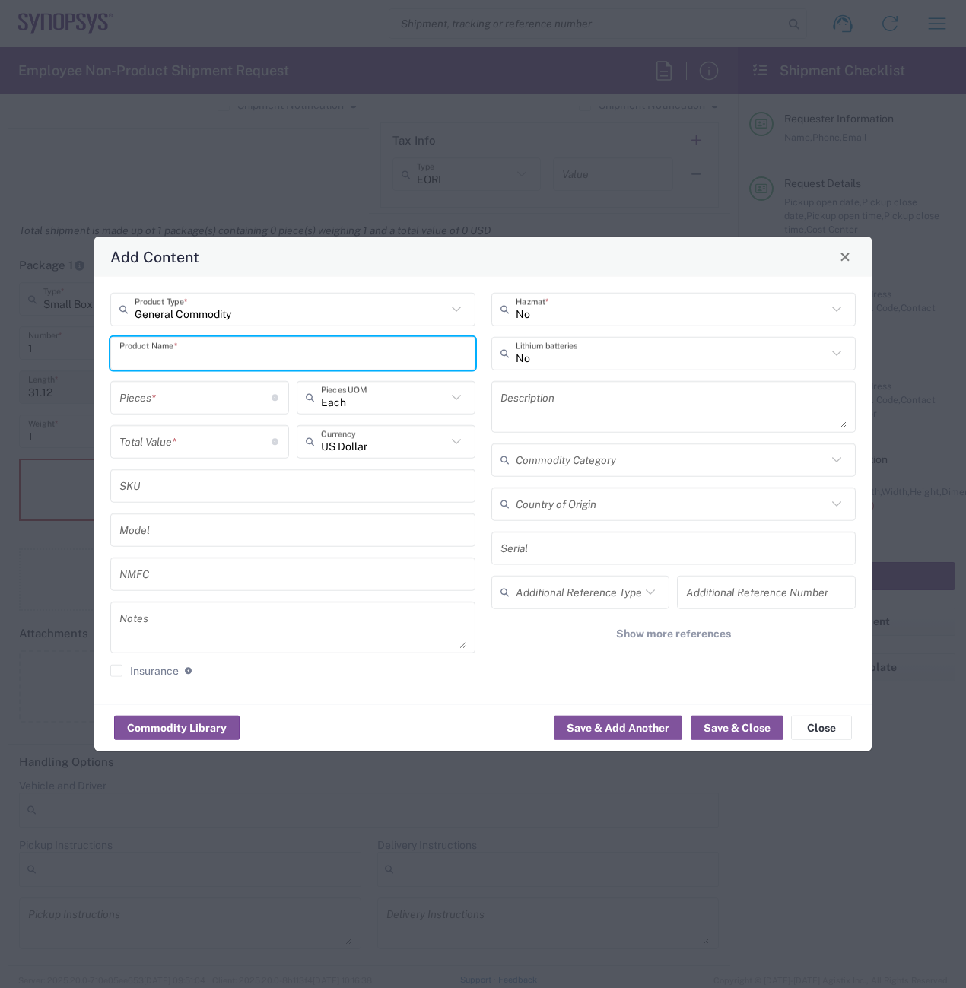
click at [169, 353] on input "text" at bounding box center [292, 353] width 347 height 27
type input "Headphones"
click at [213, 386] on input "number" at bounding box center [195, 397] width 152 height 27
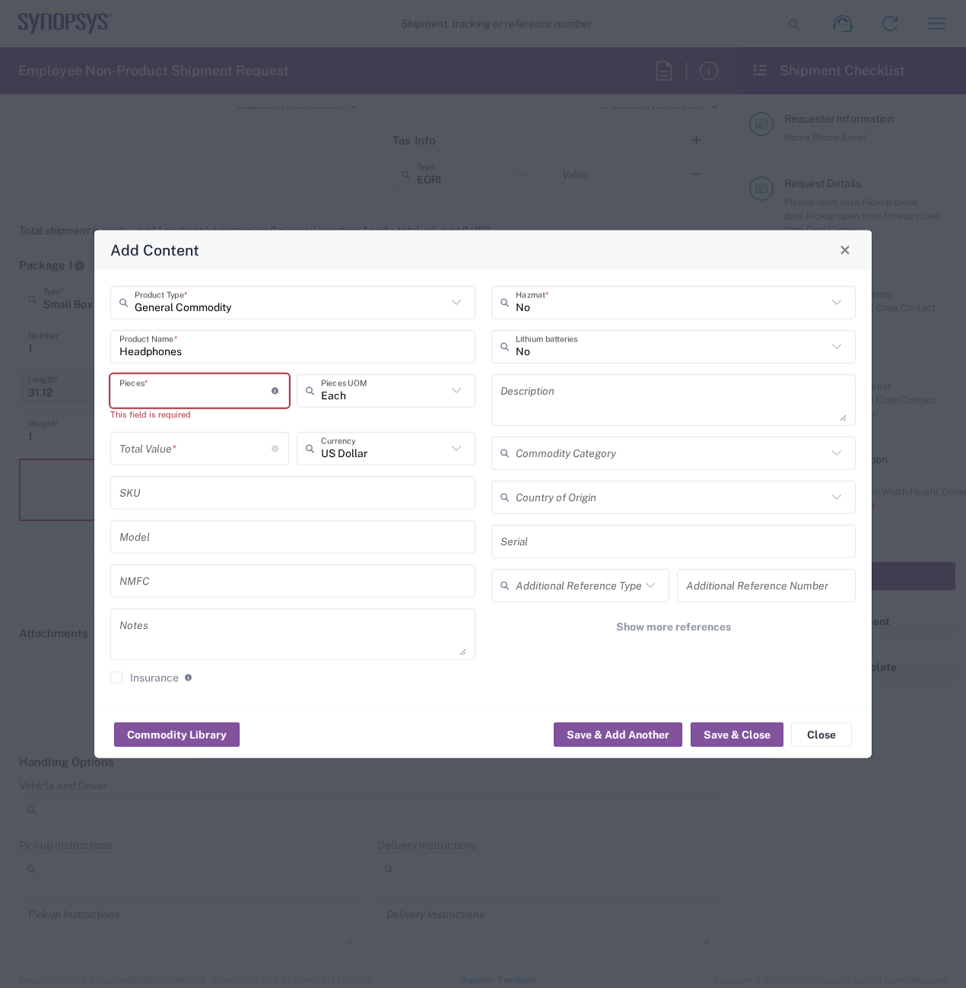
click at [176, 392] on input "number" at bounding box center [195, 390] width 152 height 27
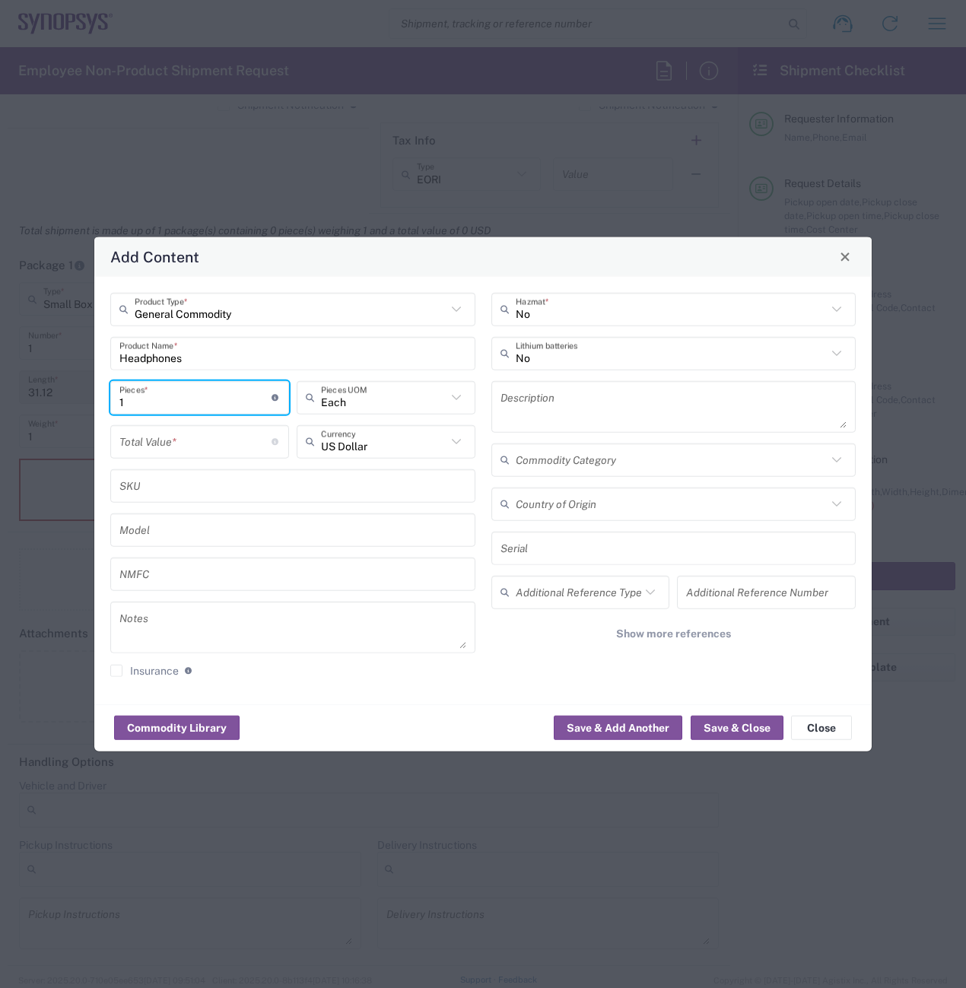
type input "1"
click at [178, 447] on input "number" at bounding box center [195, 441] width 152 height 27
type input "55"
click at [426, 452] on input "text" at bounding box center [384, 441] width 126 height 27
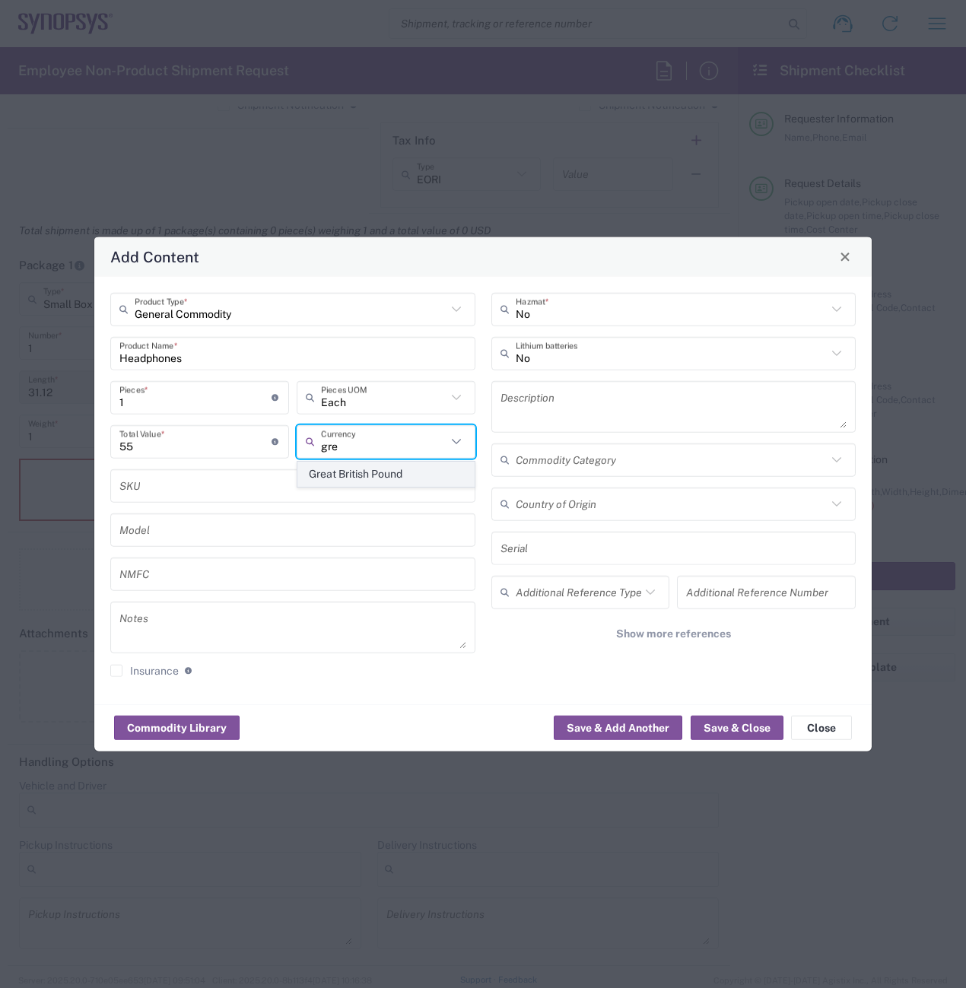
click at [431, 469] on span "Great British Pound" at bounding box center [386, 475] width 176 height 24
type input "Great British Pound"
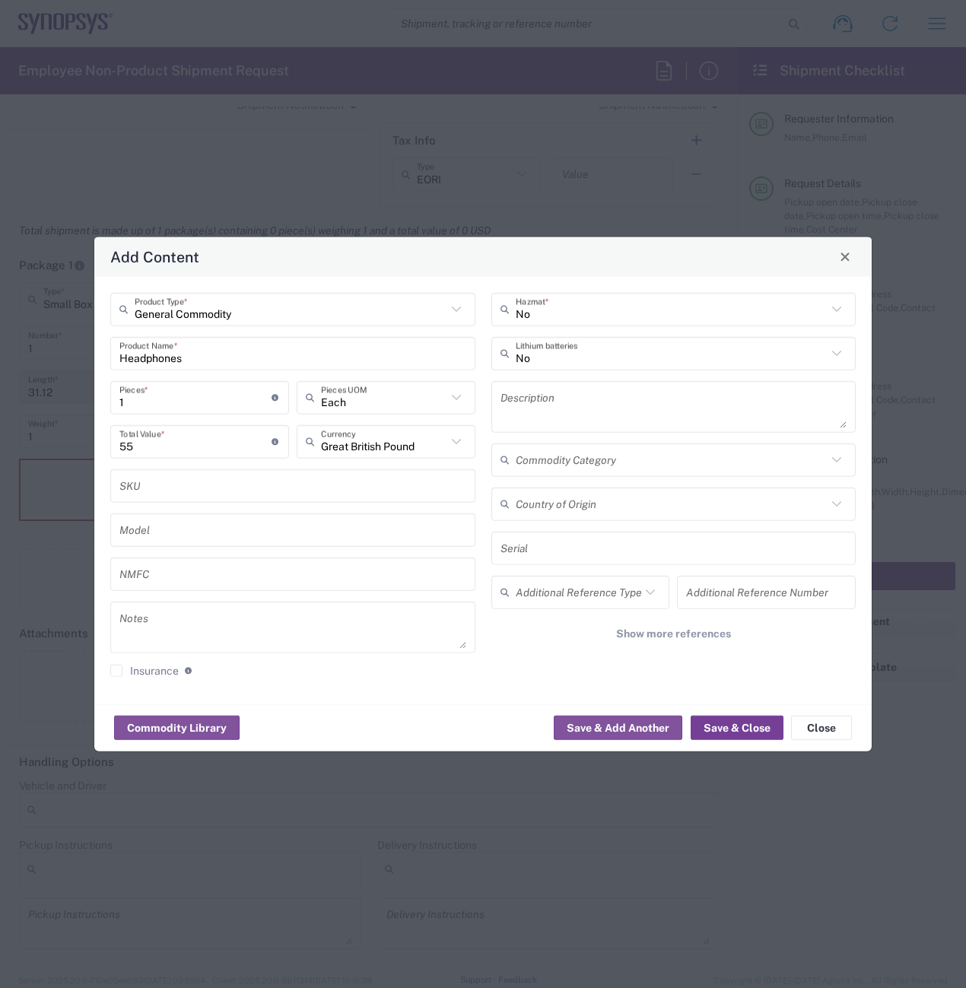
click at [744, 725] on button "Save & Close" at bounding box center [737, 728] width 93 height 24
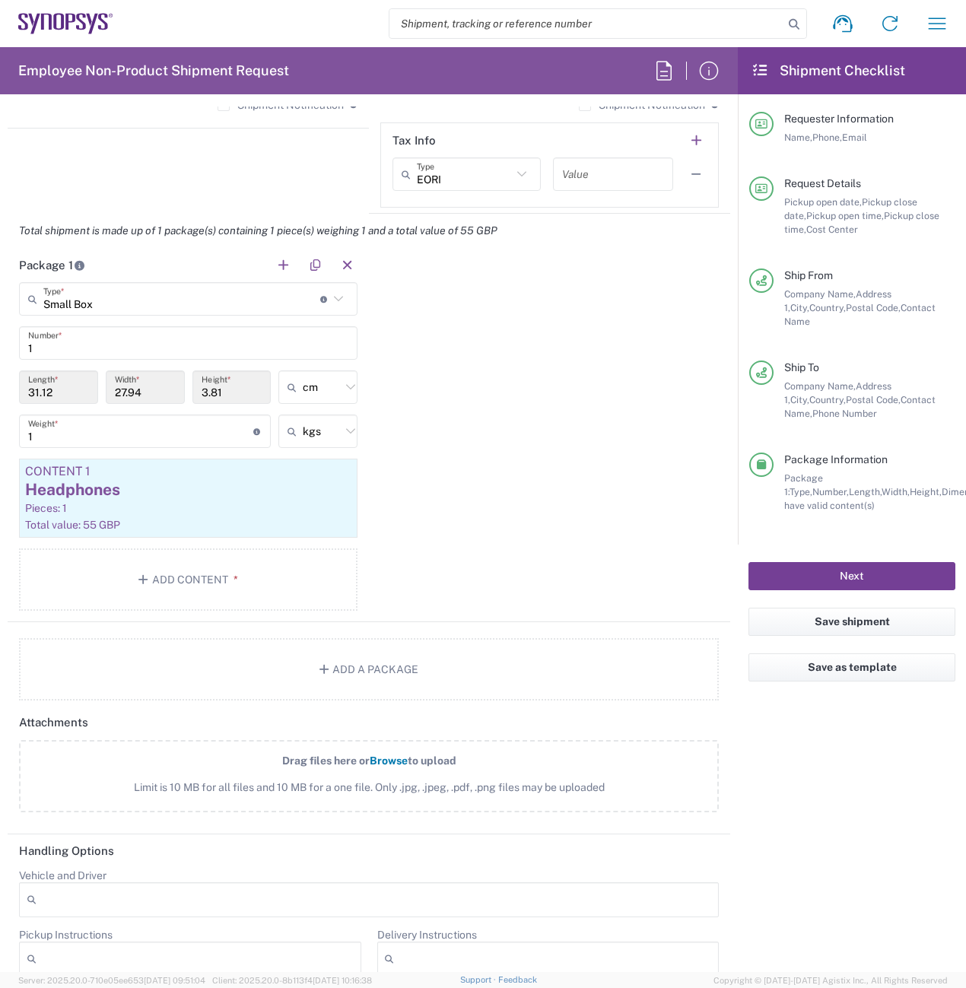
click at [883, 563] on button "Next" at bounding box center [852, 576] width 207 height 28
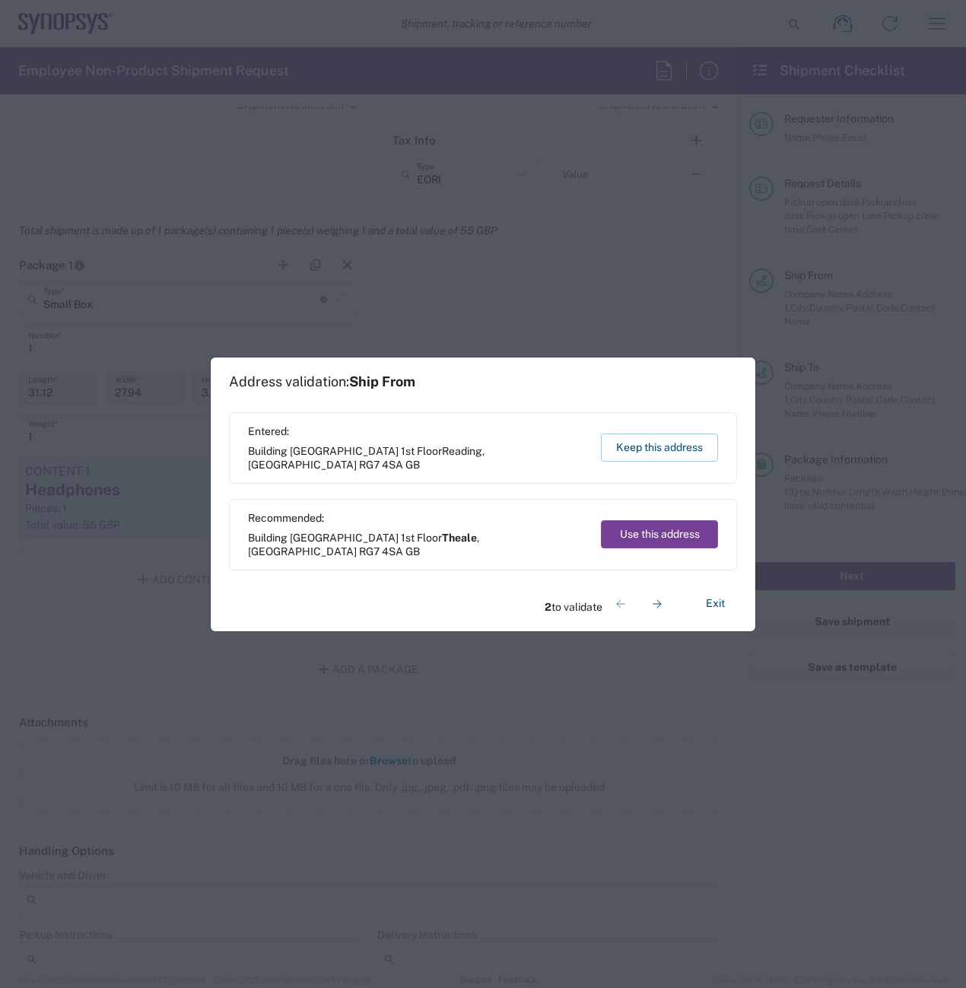
click at [662, 547] on button "Use this address" at bounding box center [659, 534] width 117 height 28
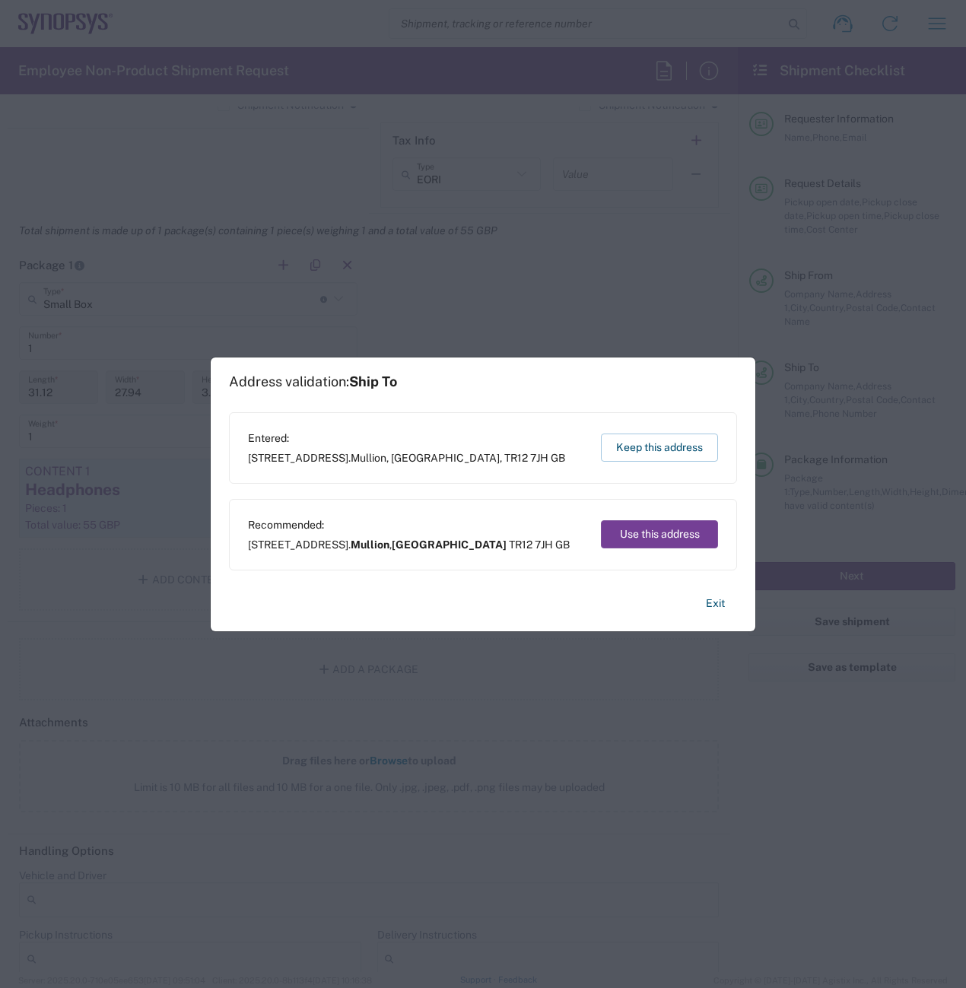
click at [663, 534] on button "Use this address" at bounding box center [659, 534] width 117 height 28
type input "Theale"
type input "Mullion"
type input "England"
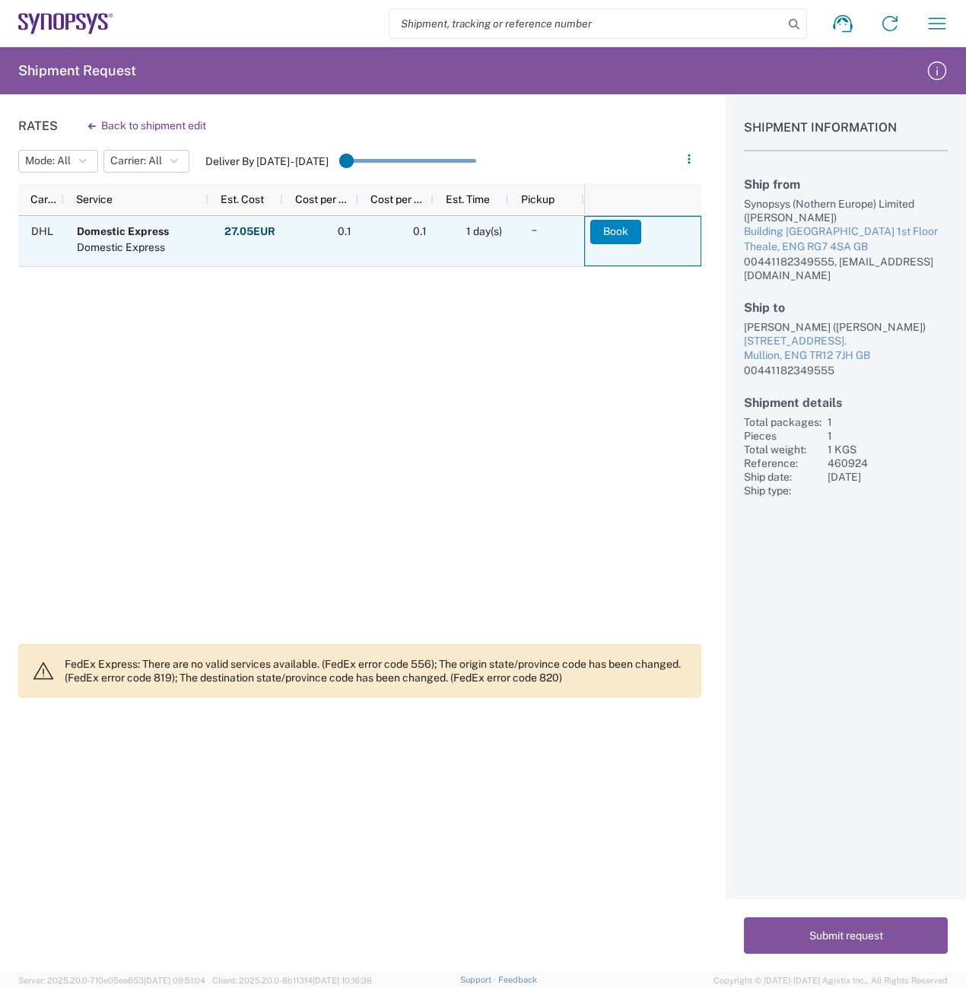
click at [616, 233] on button "Book" at bounding box center [615, 232] width 51 height 24
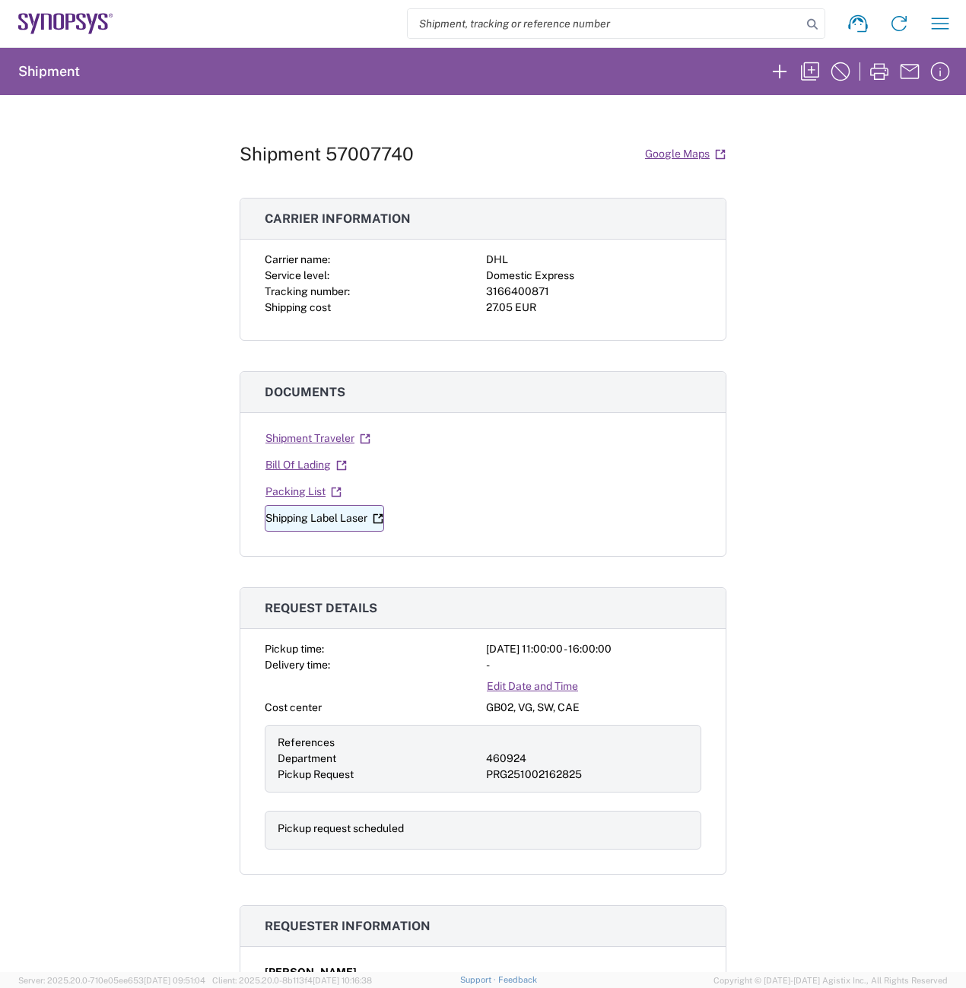
click at [324, 517] on link "Shipping Label Laser" at bounding box center [324, 518] width 119 height 27
